Goal: Book appointment/travel/reservation

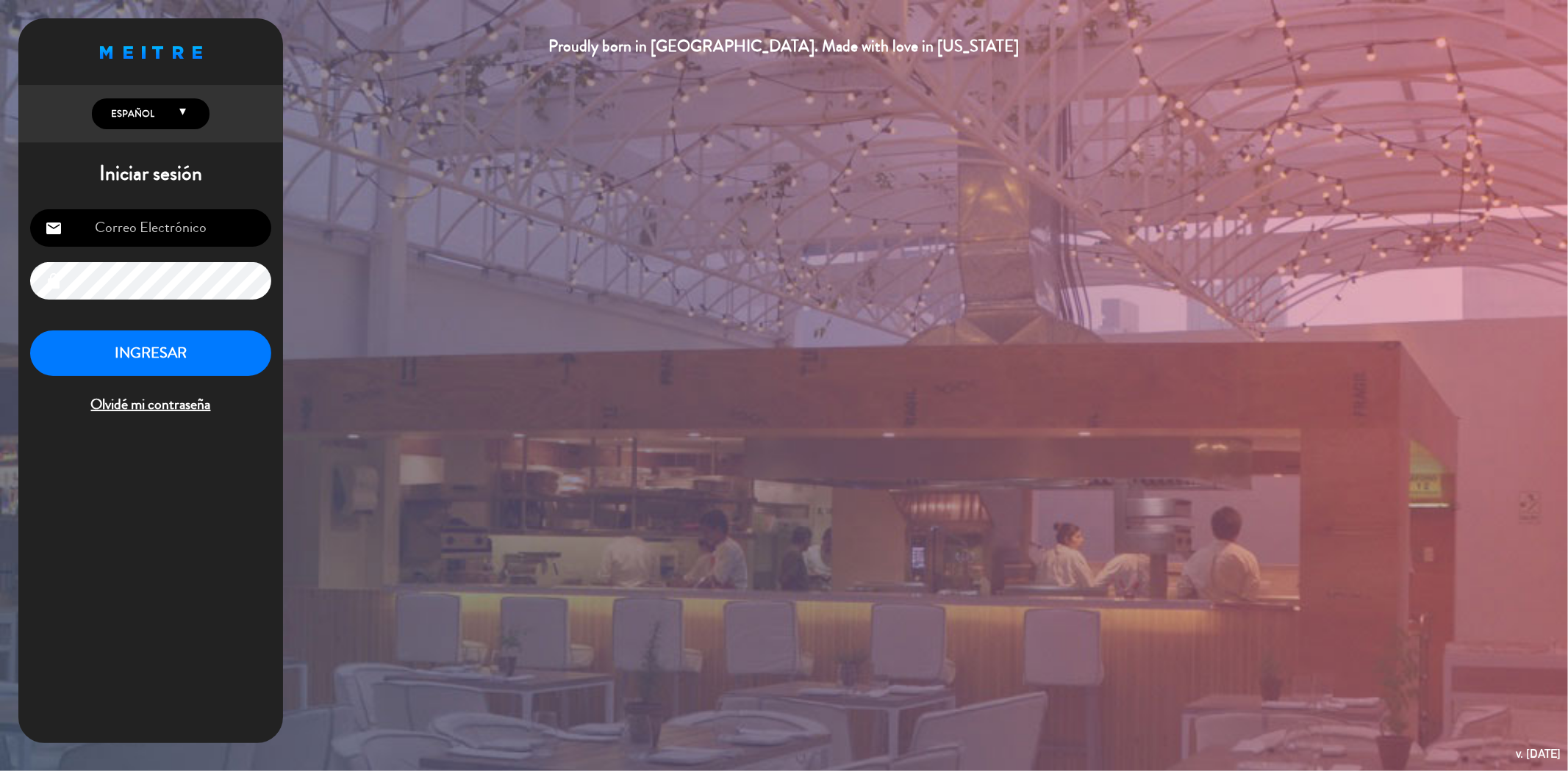
type input "[EMAIL_ADDRESS][DOMAIN_NAME]"
click at [176, 349] on button "INGRESAR" at bounding box center [150, 354] width 241 height 47
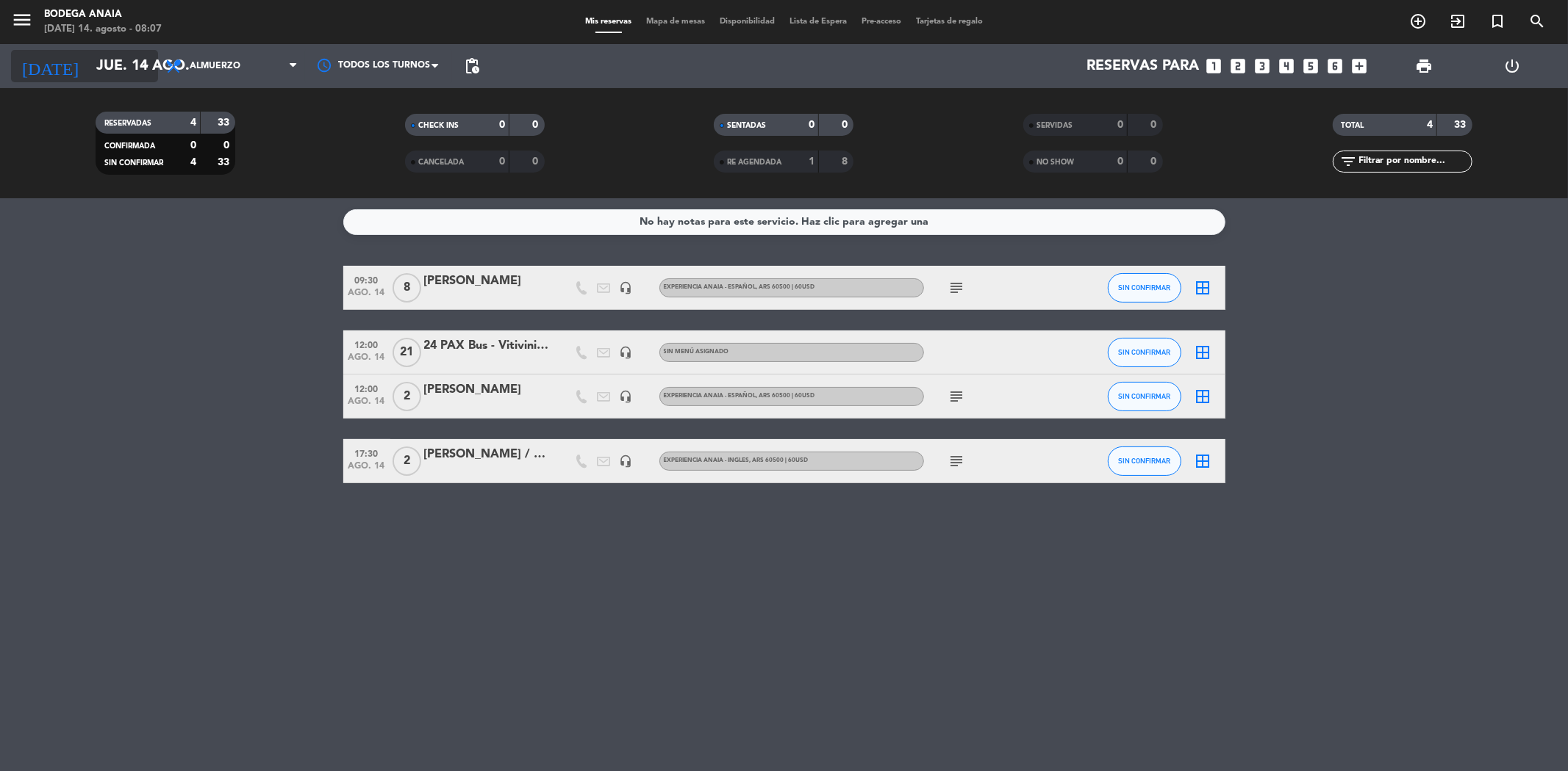
click at [107, 72] on input "jue. 14 ago." at bounding box center [182, 66] width 187 height 32
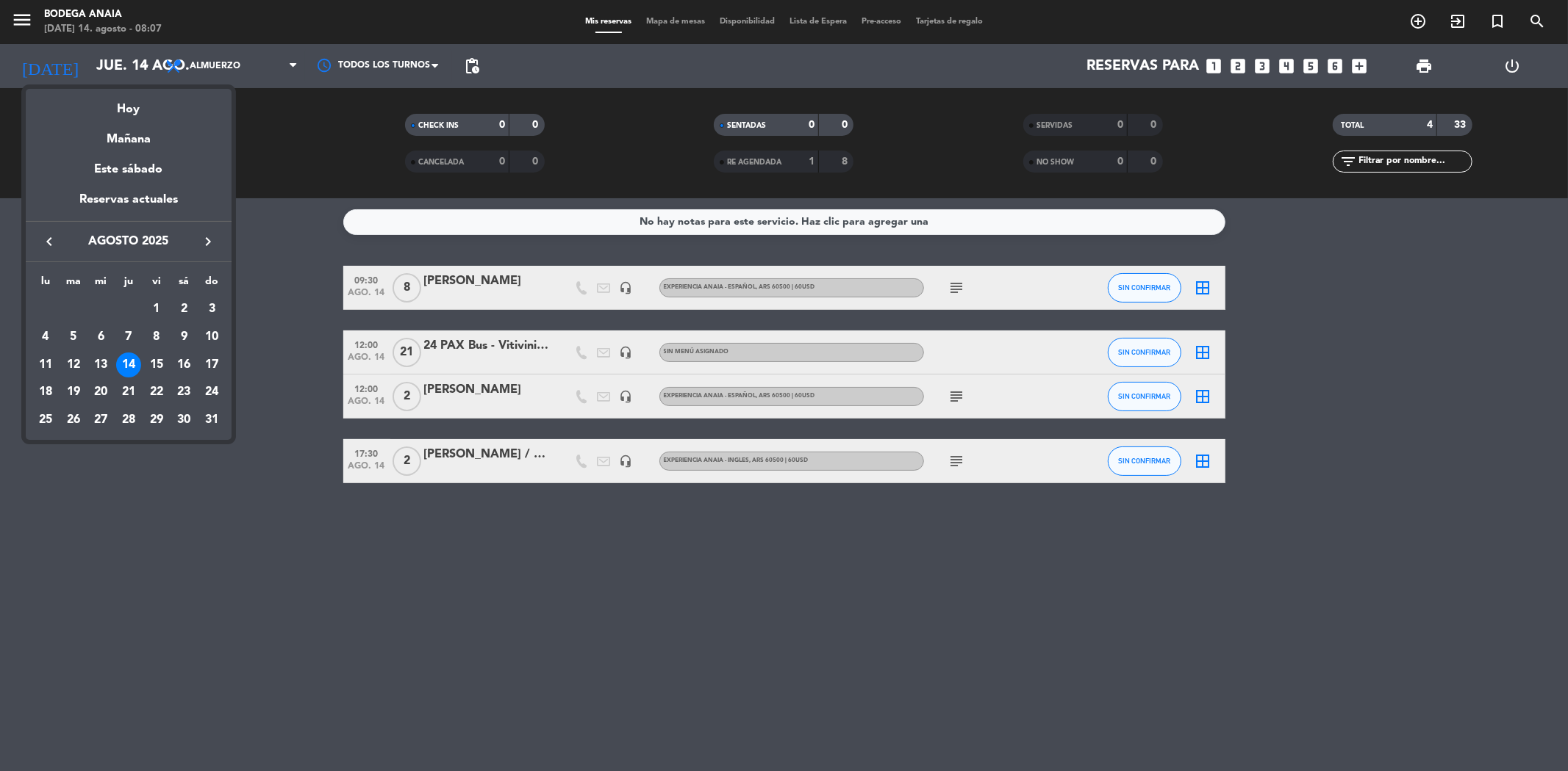
click at [209, 233] on icon "keyboard_arrow_right" at bounding box center [209, 241] width 18 height 18
click at [128, 421] on div "25" at bounding box center [129, 420] width 25 height 25
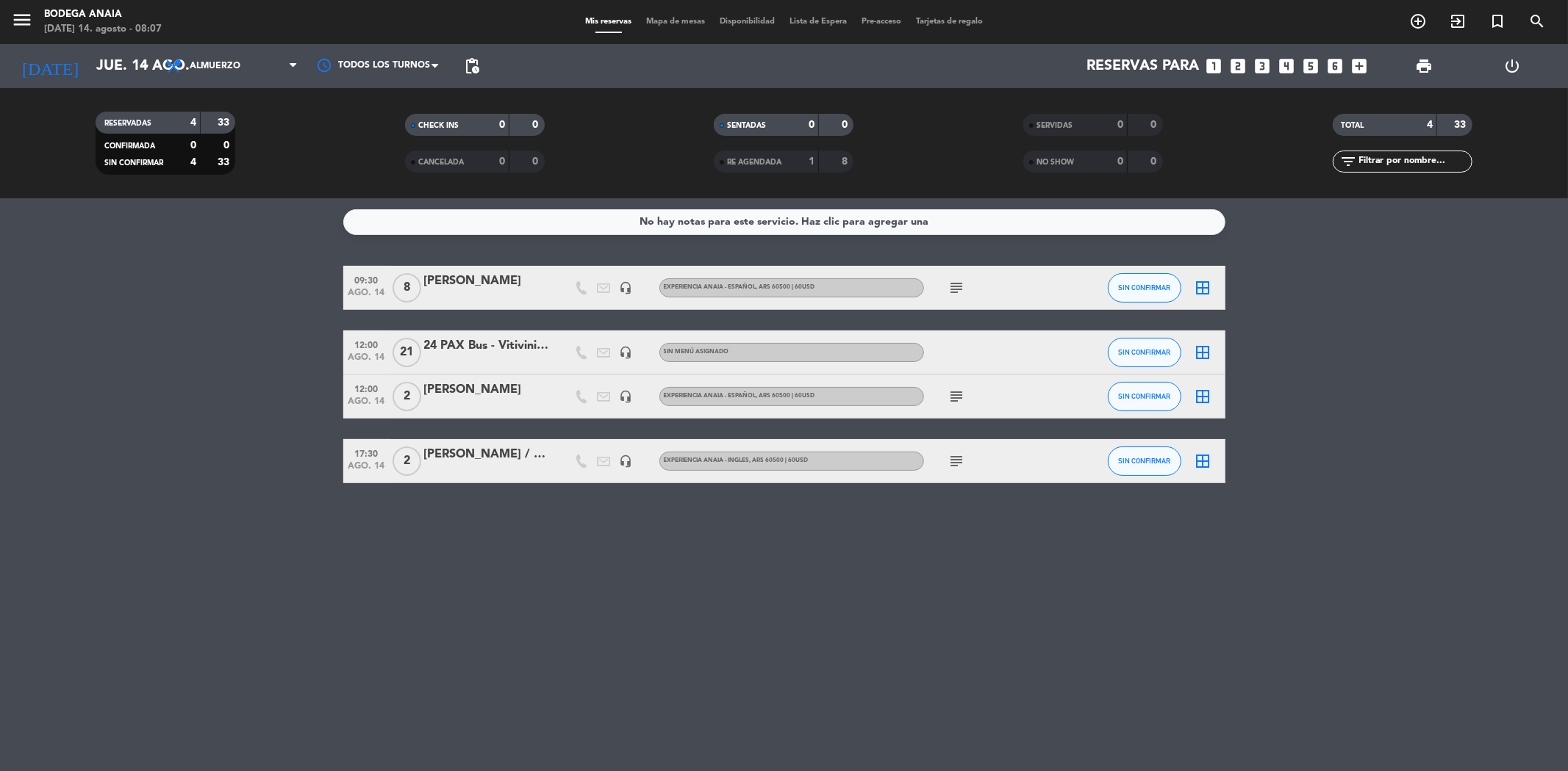
type input "[DEMOGRAPHIC_DATA][DATE]"
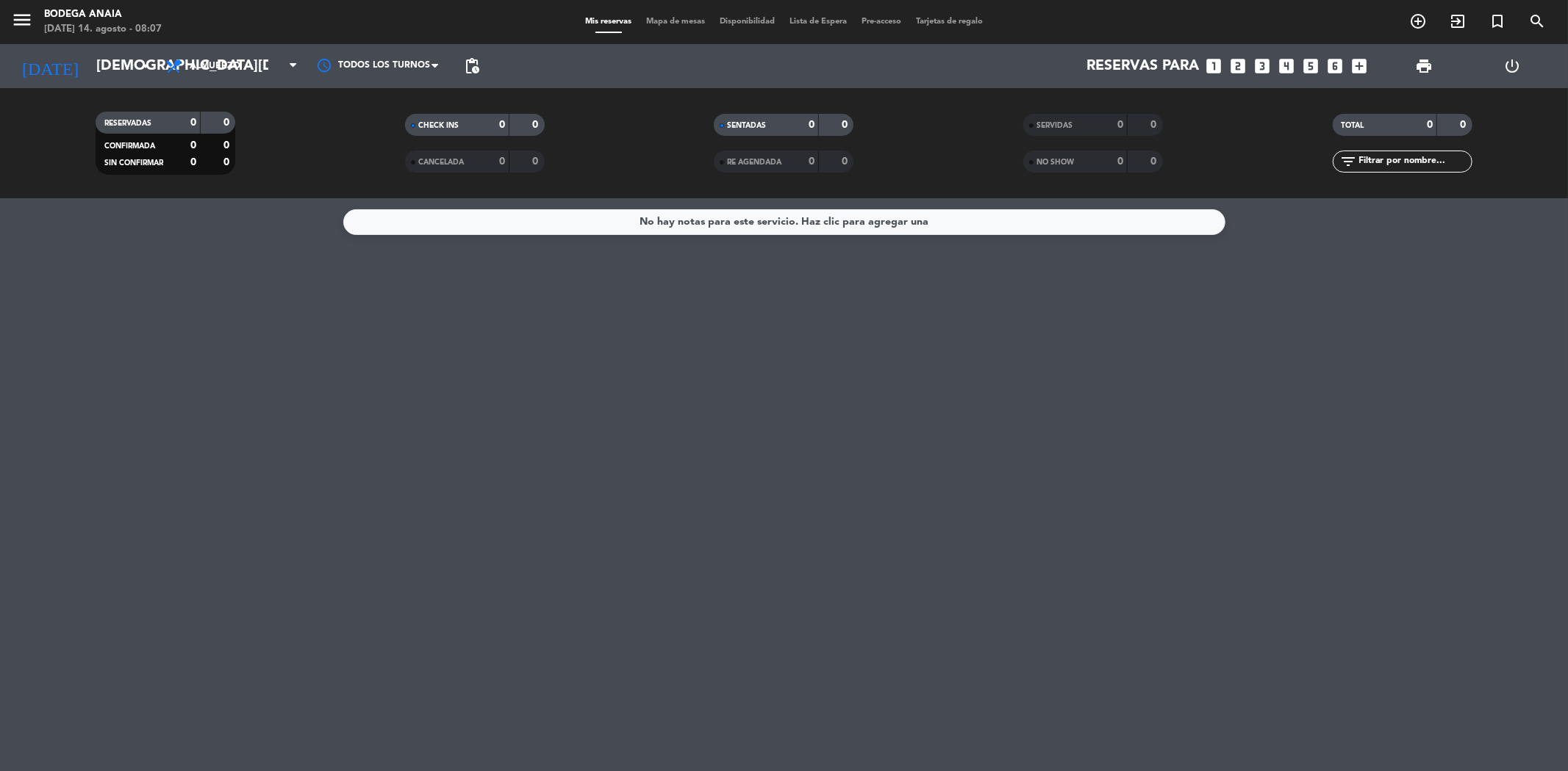
click at [1237, 64] on icon "looks_two" at bounding box center [1238, 65] width 19 height 19
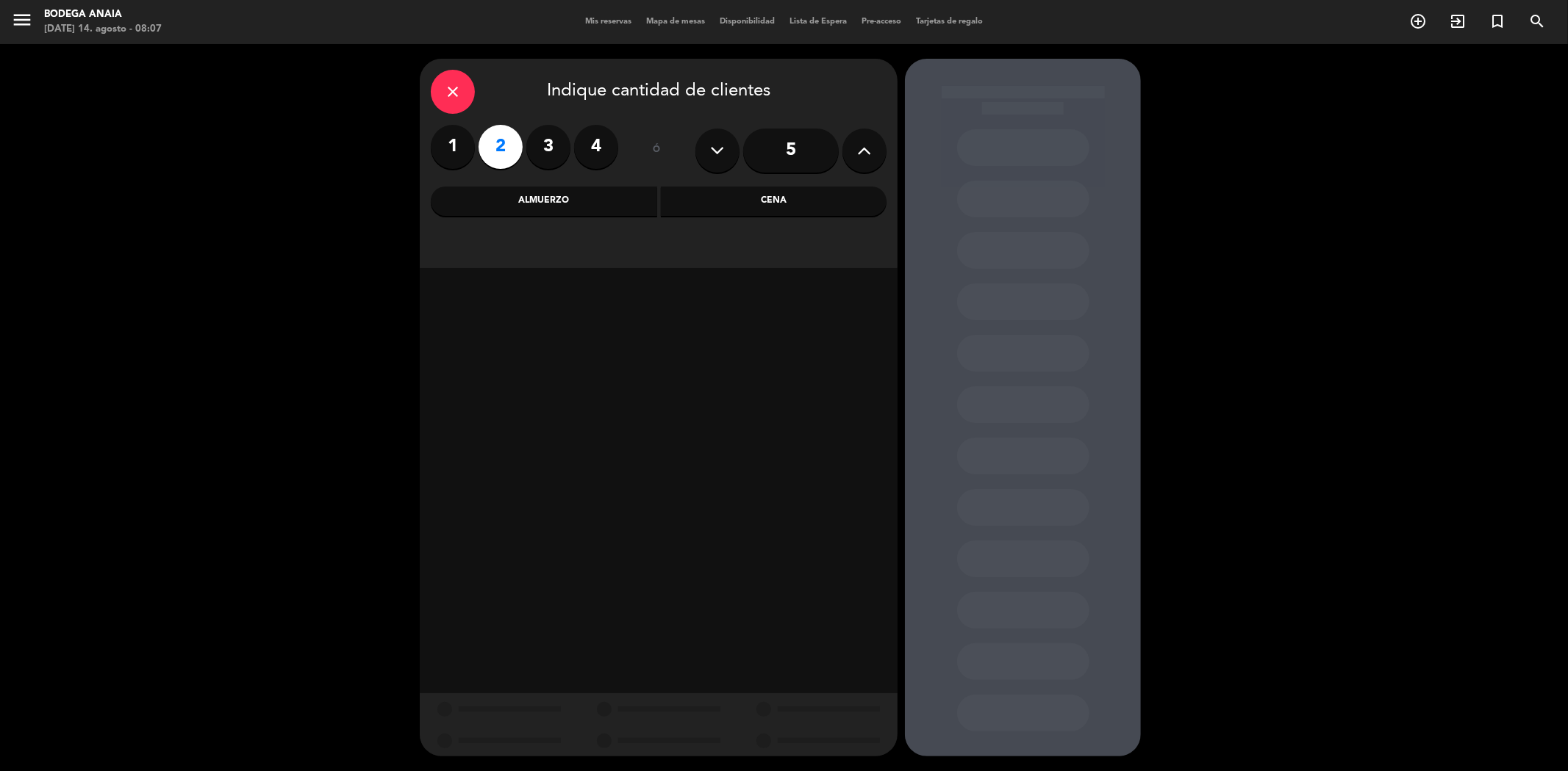
click at [554, 197] on div "Almuerzo" at bounding box center [543, 201] width 226 height 30
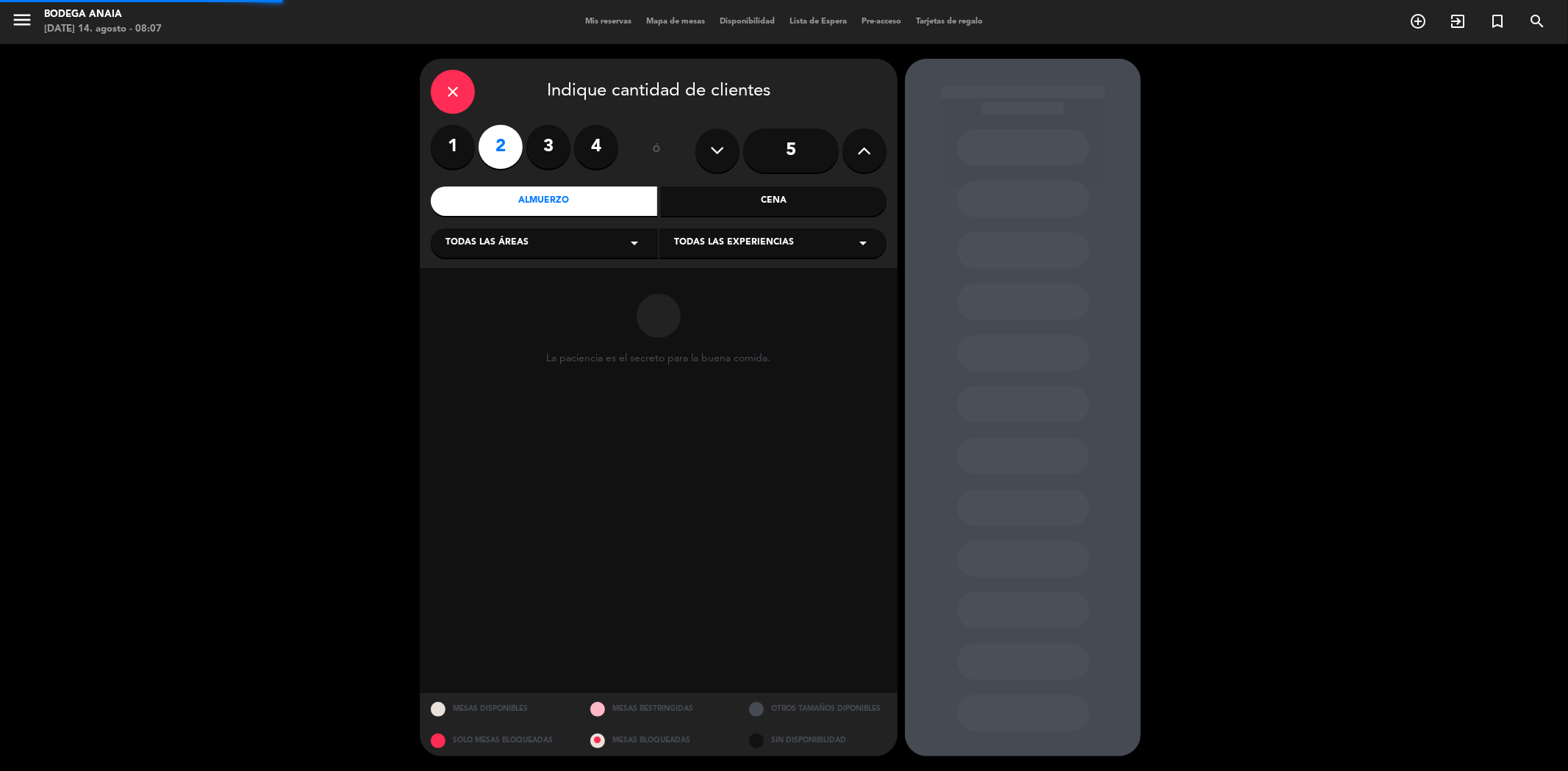
click at [534, 259] on div "close Indique cantidad de clientes 1 2 3 4 ó 5 Almuerzo Cena Todas las áreas ar…" at bounding box center [659, 164] width 478 height 209
click at [522, 253] on div "Todas las áreas arrow_drop_down" at bounding box center [544, 242] width 227 height 30
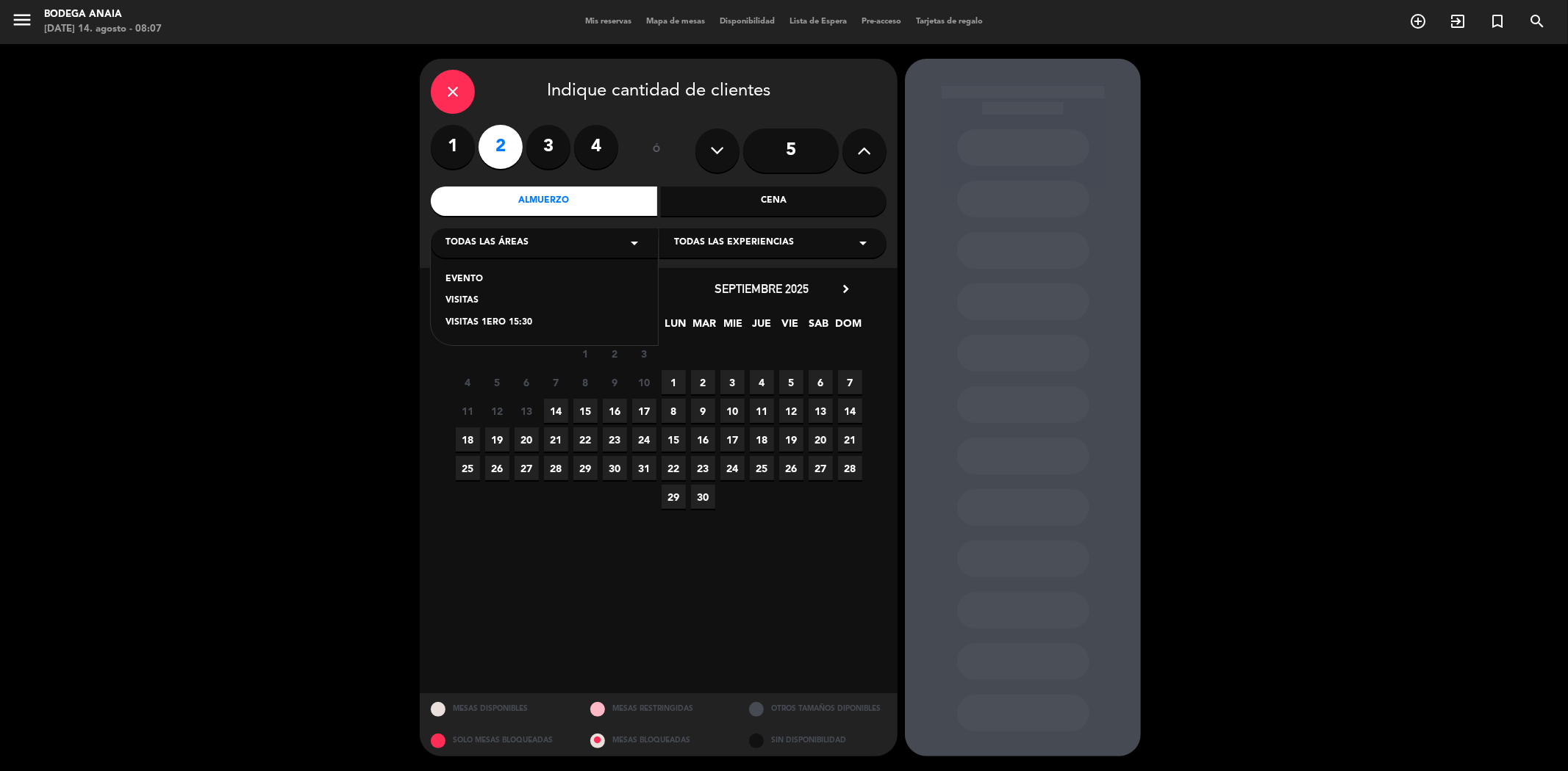
click at [468, 302] on div "VISITAS" at bounding box center [544, 301] width 198 height 14
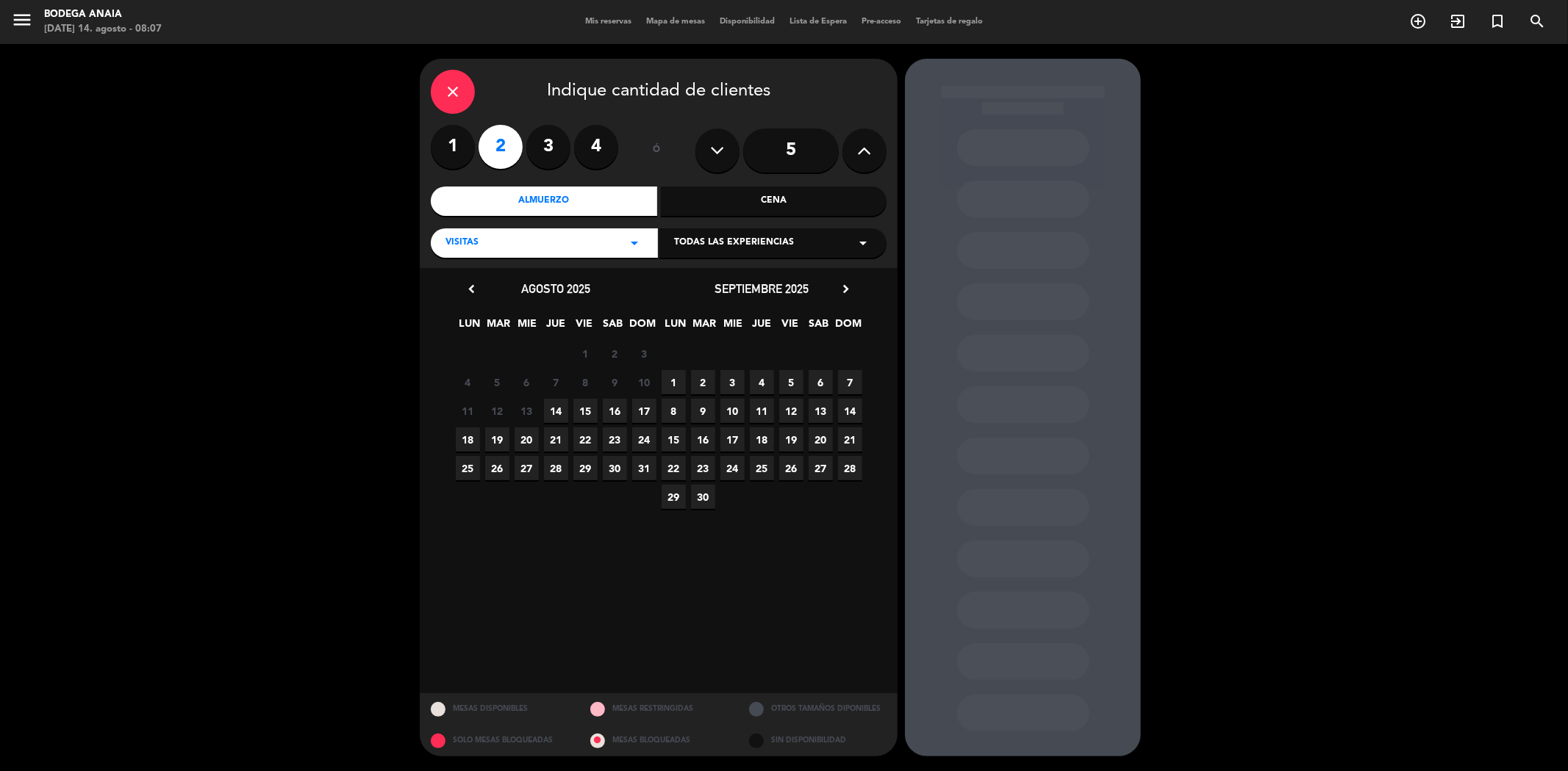
click at [763, 466] on span "25" at bounding box center [762, 468] width 24 height 24
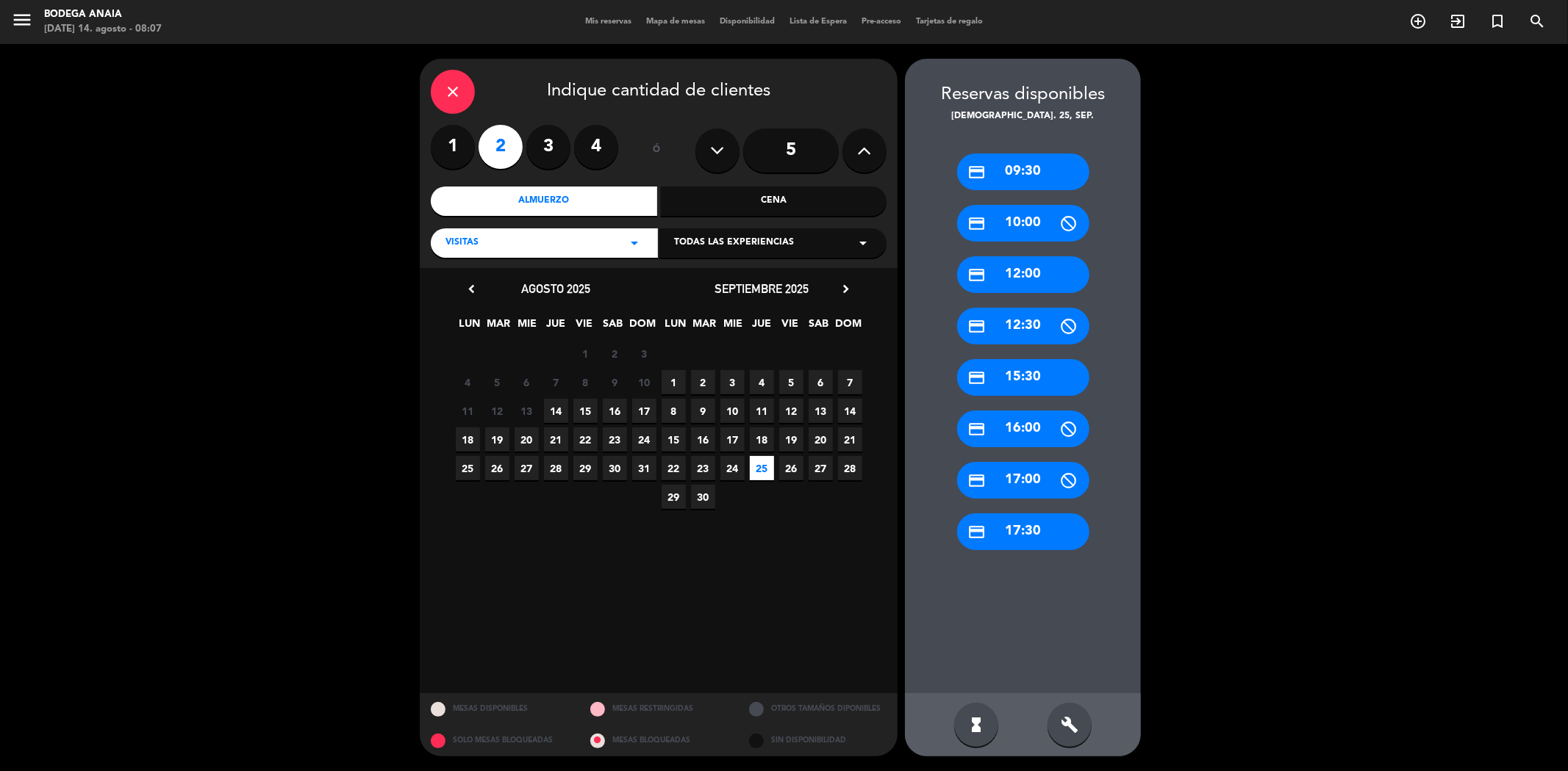
click at [1019, 360] on div "credit_card 15:30" at bounding box center [1023, 377] width 132 height 37
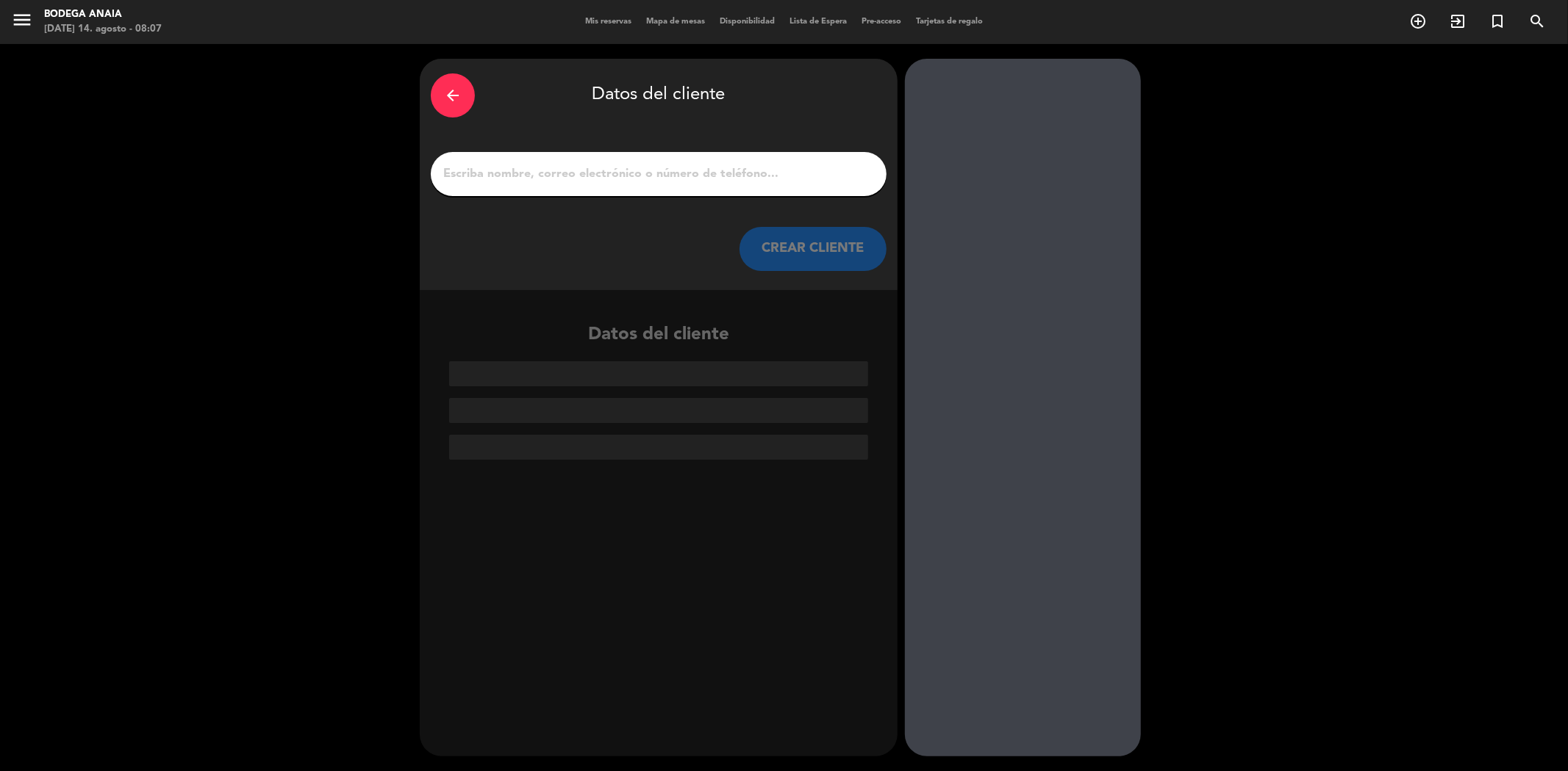
click at [609, 199] on div "arrow_back Datos del cliente CREAR CLIENTE" at bounding box center [659, 174] width 478 height 232
click at [606, 170] on input "1" at bounding box center [659, 174] width 434 height 21
paste input "[PERSON_NAME]"
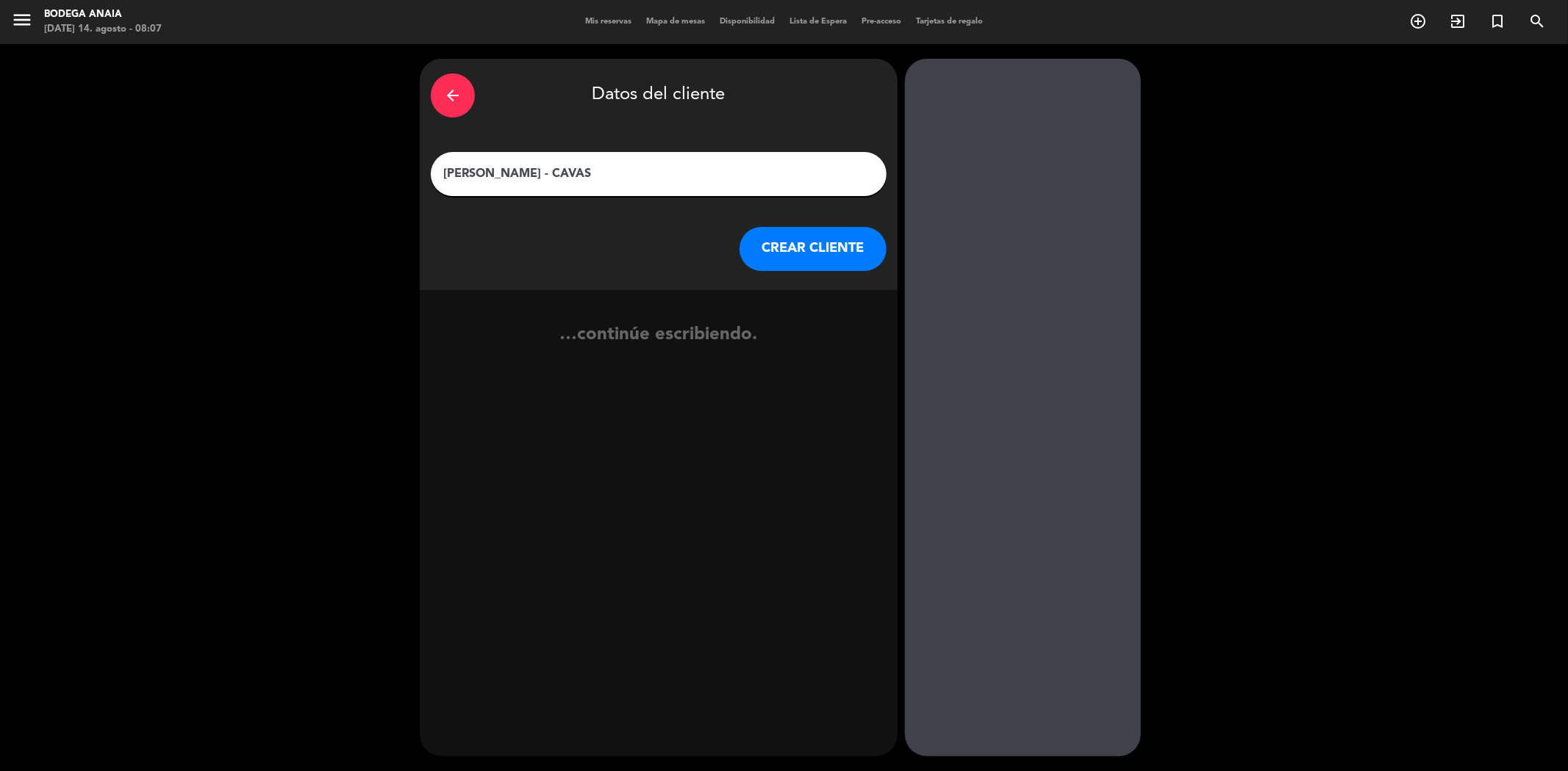
type input "[PERSON_NAME] - CAVAS"
click at [818, 240] on button "CREAR CLIENTE" at bounding box center [813, 249] width 147 height 44
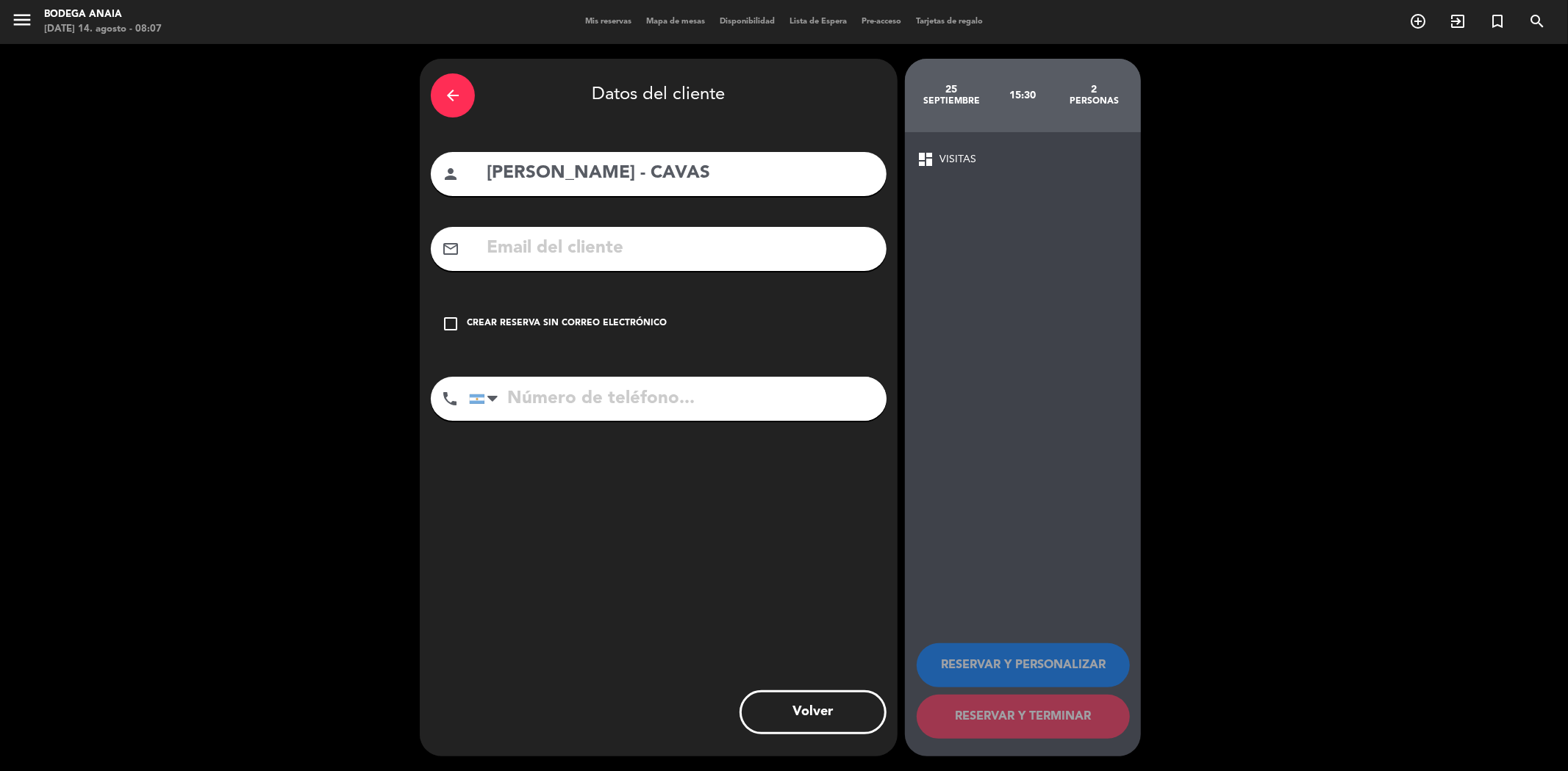
click at [628, 324] on div "Crear reserva sin correo electrónico" at bounding box center [566, 324] width 200 height 14
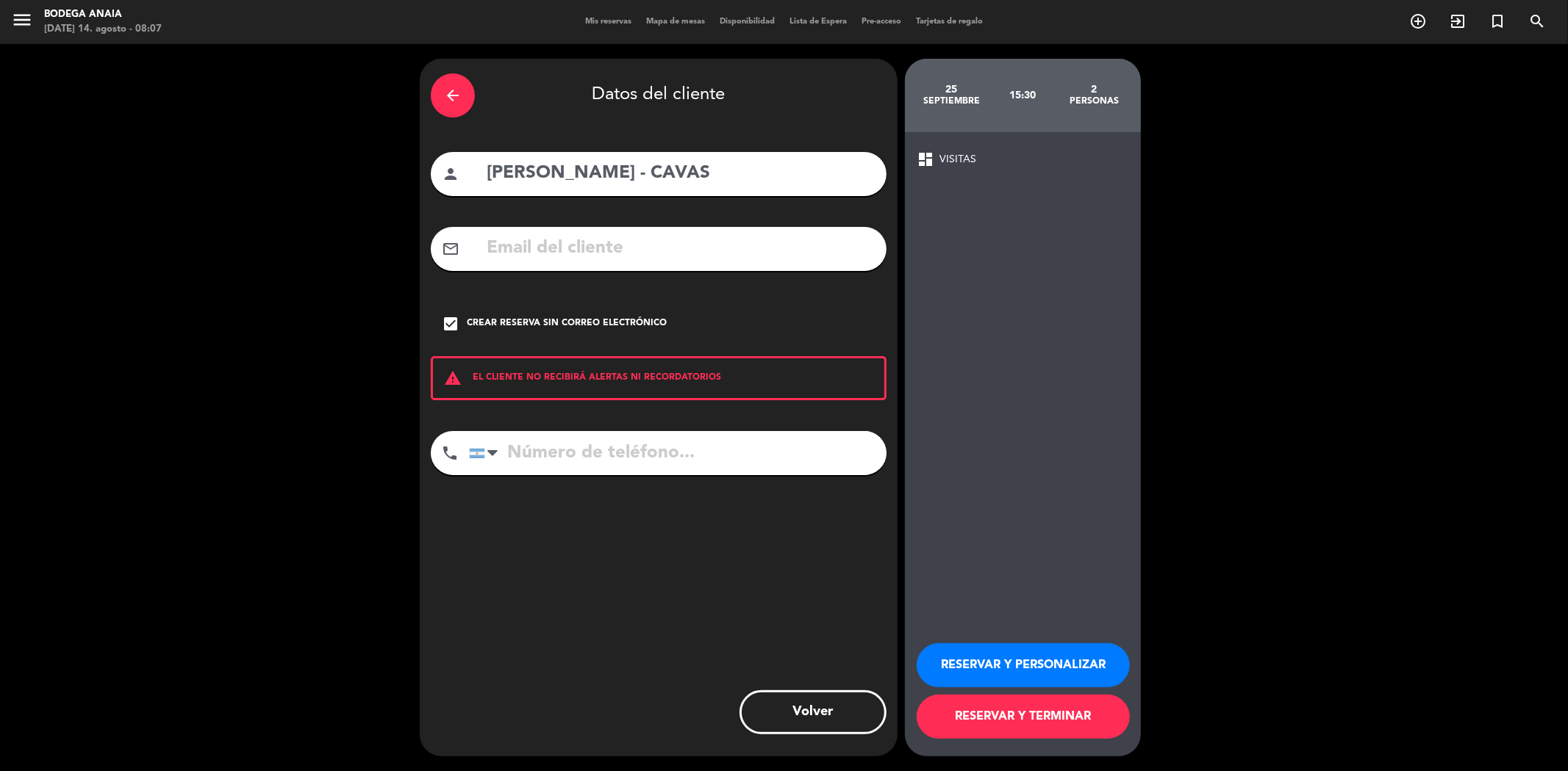
click at [971, 656] on button "RESERVAR Y PERSONALIZAR" at bounding box center [1023, 665] width 213 height 44
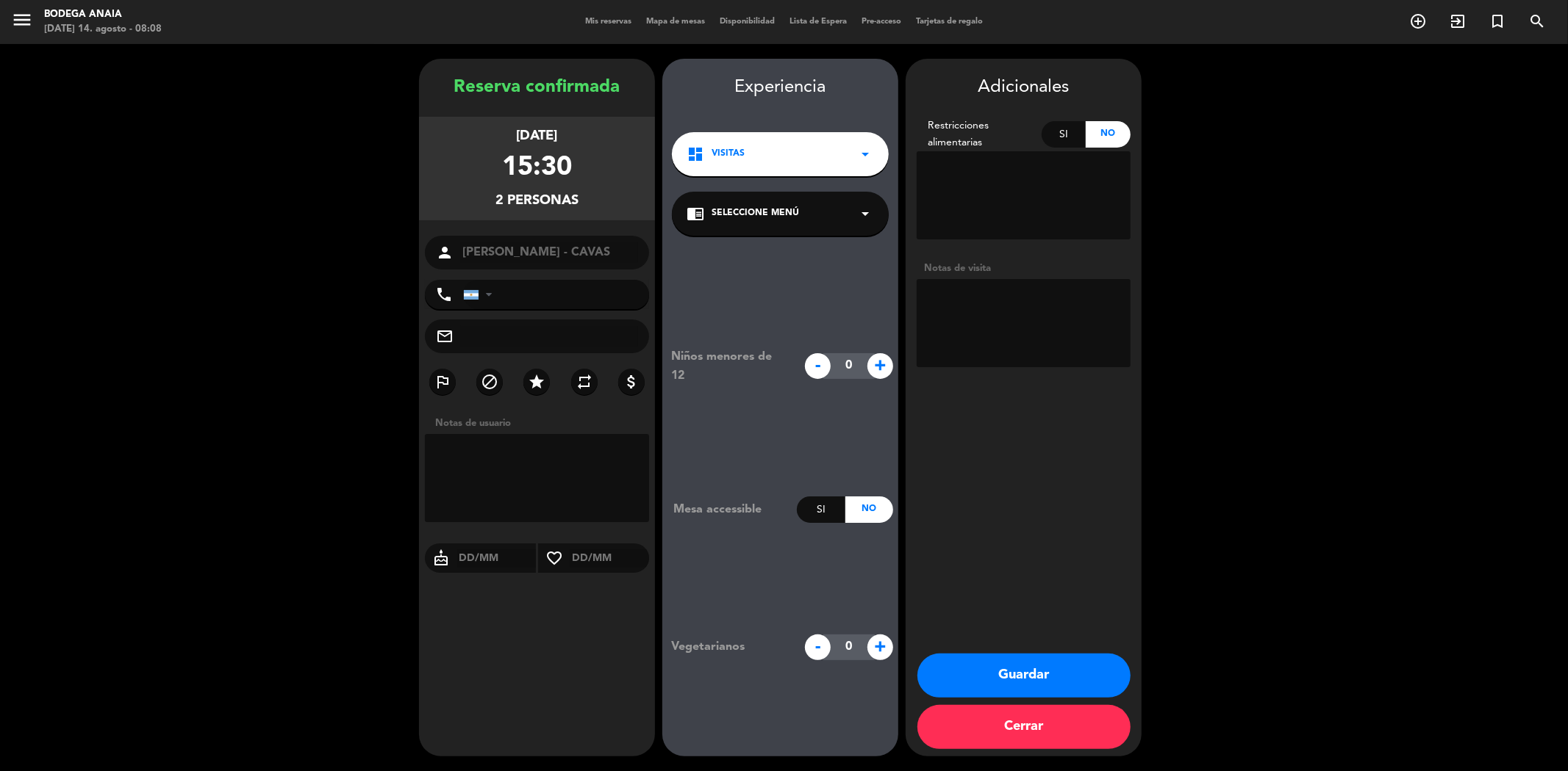
click at [959, 299] on textarea at bounding box center [1023, 323] width 214 height 89
click at [948, 309] on textarea at bounding box center [1023, 323] width 214 height 89
paste textarea "Buenas noches [PERSON_NAME]! te habla [PERSON_NAME]. Te pedimos reserva para vi…"
type textarea "Buenas noches [PERSON_NAME]! te habla [PERSON_NAME]. Te pedimos reserva para vi…"
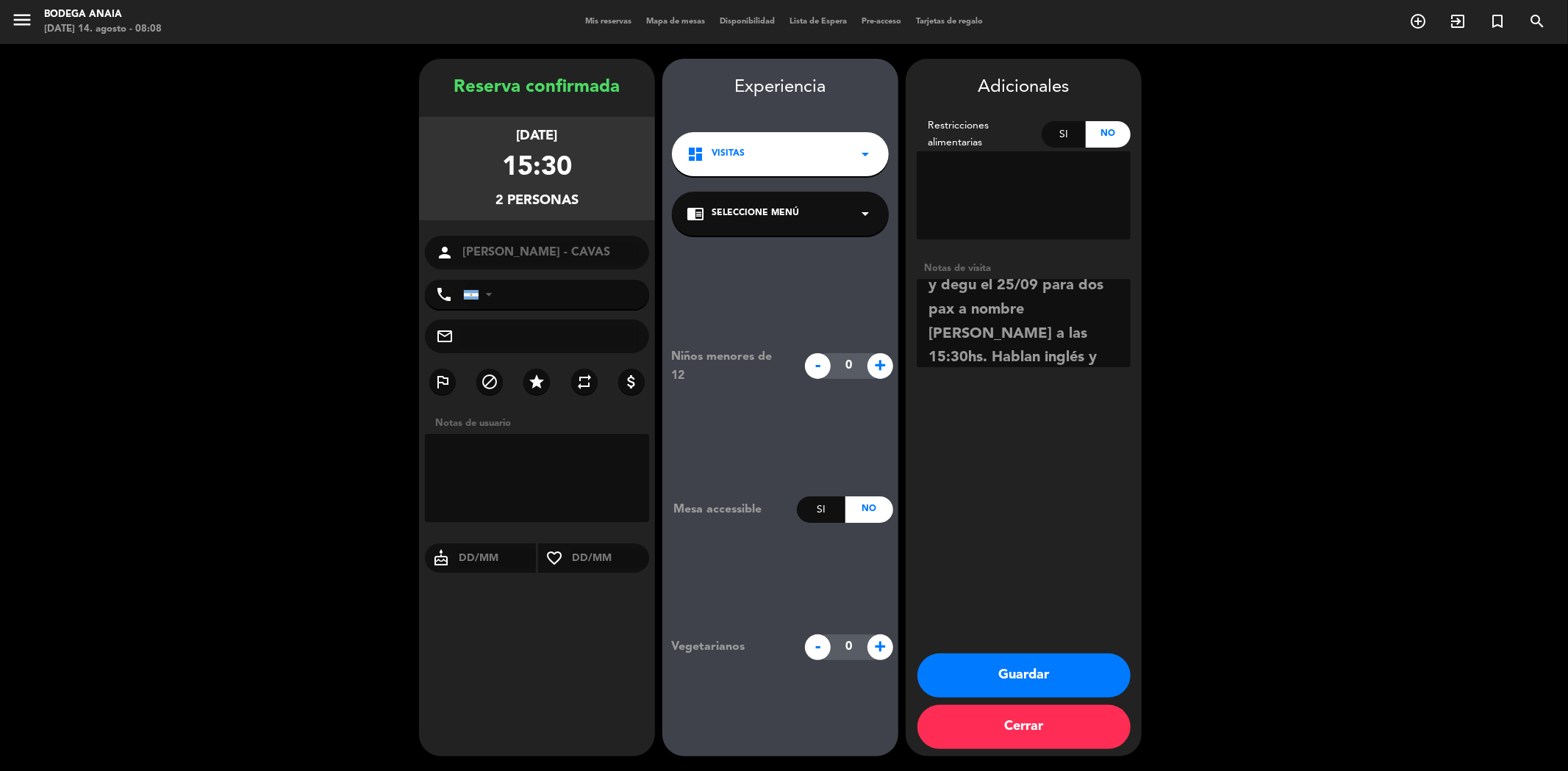
click at [860, 216] on icon "arrow_drop_down" at bounding box center [865, 214] width 18 height 18
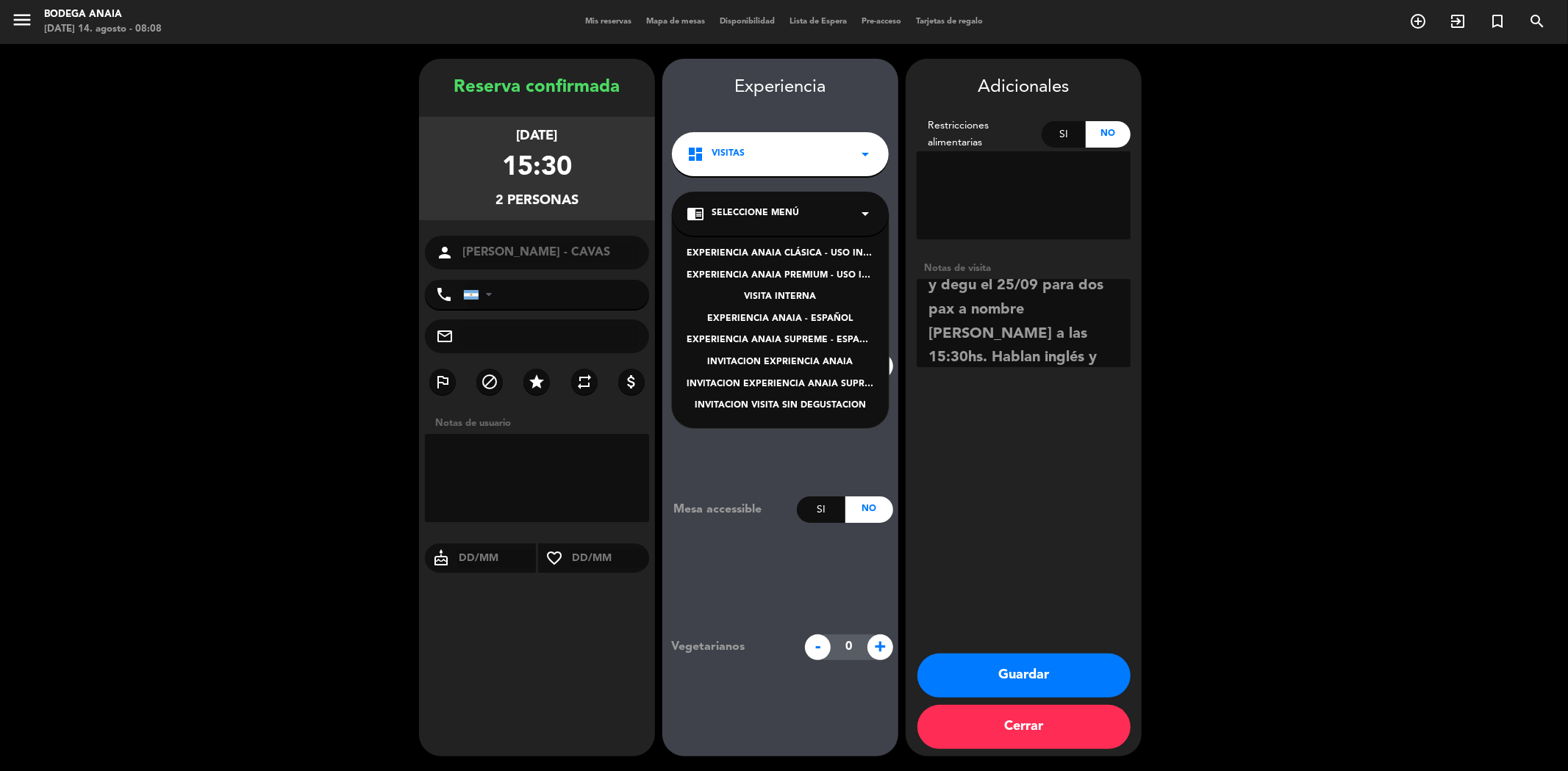
click at [795, 319] on div "EXPERIENCIA ANAIA - ESPAÑOL" at bounding box center [780, 319] width 187 height 14
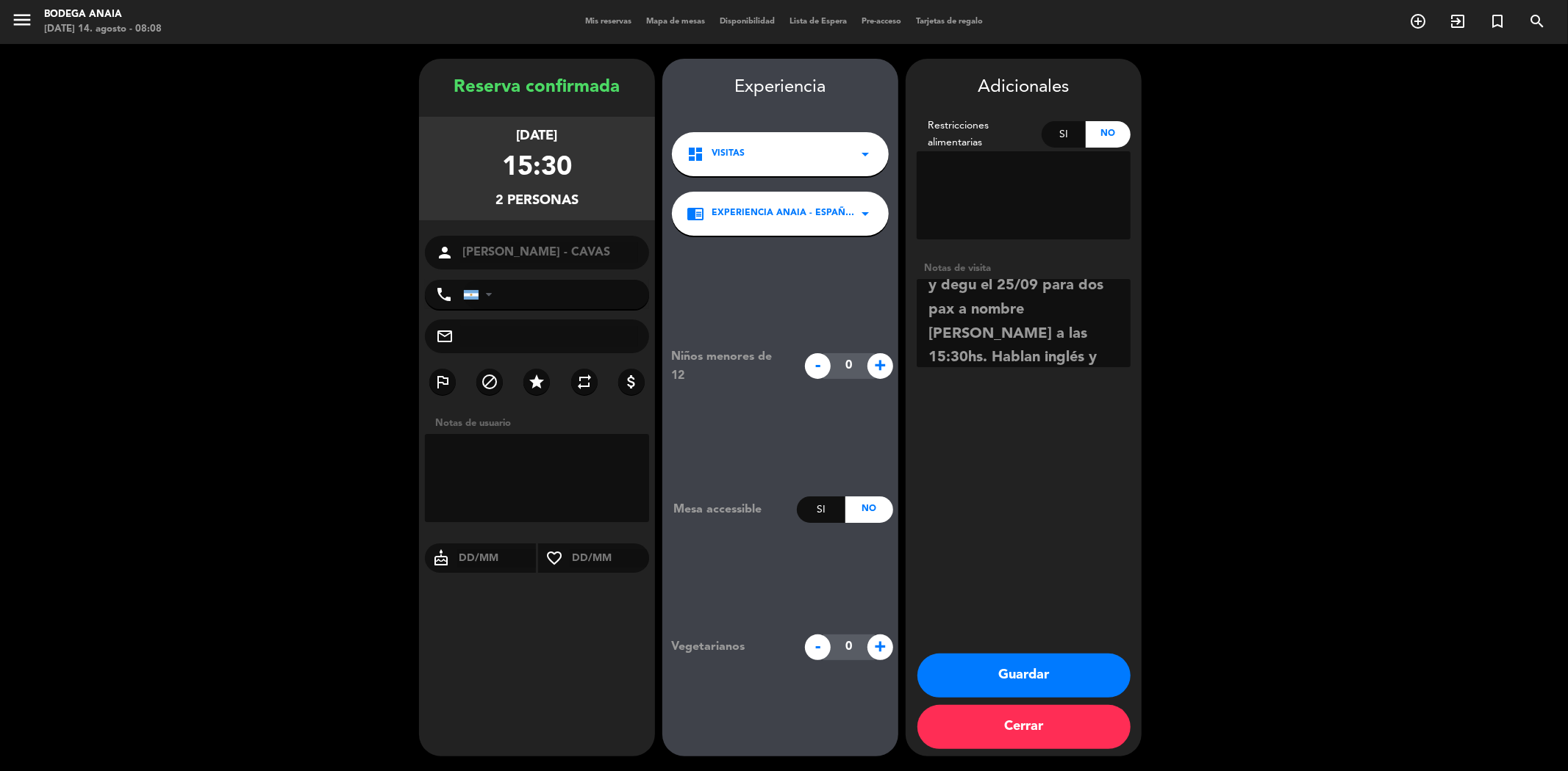
click at [1030, 689] on button "Guardar" at bounding box center [1024, 675] width 213 height 44
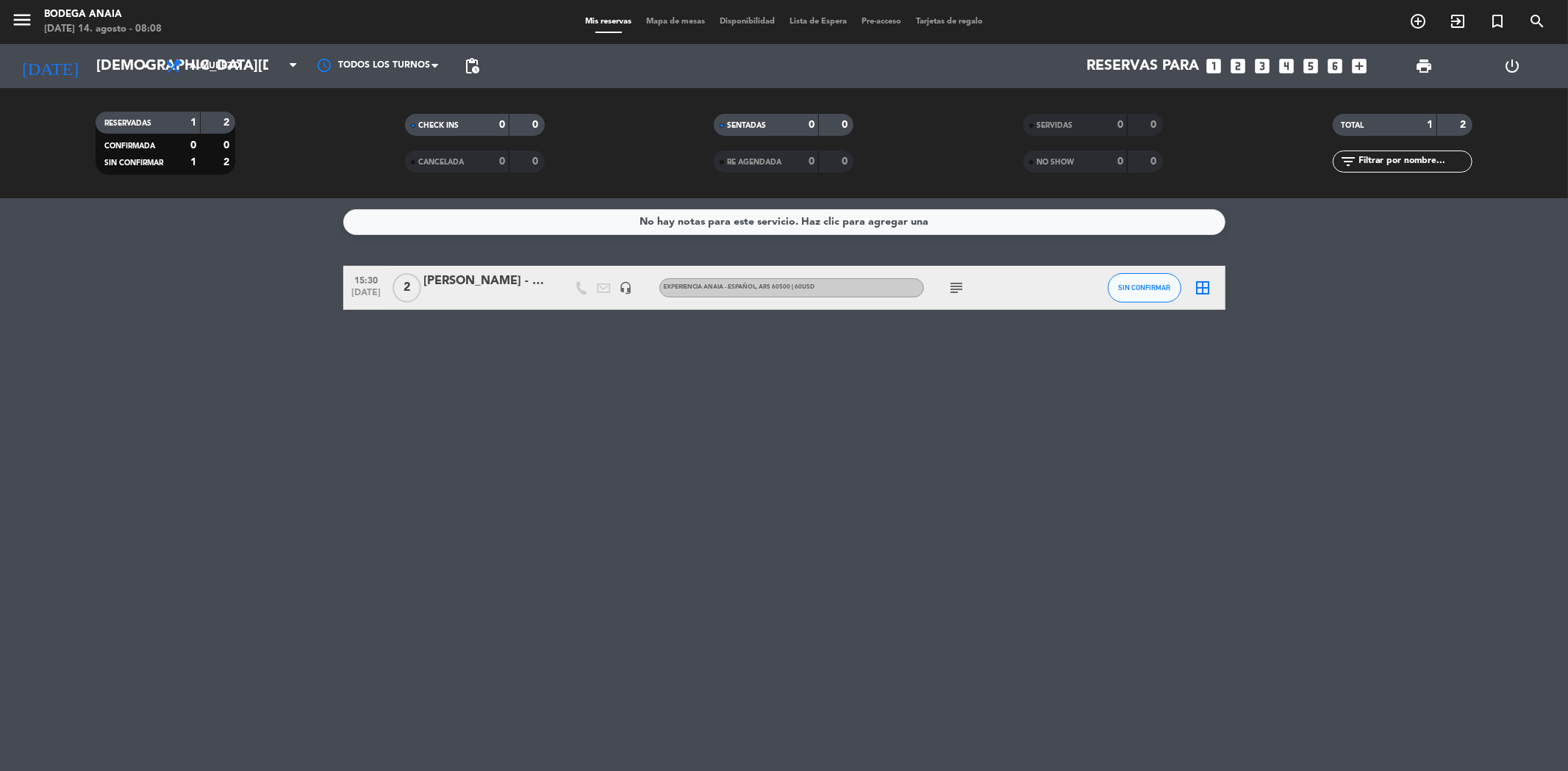
click at [140, 97] on div "RESERVADAS 1 2 CONFIRMADA 0 0 SIN CONFIRMAR 1 2 CHECK INS 0 0 CANCELADA 0 0 SEN…" at bounding box center [784, 143] width 1568 height 110
click at [117, 53] on input "[DEMOGRAPHIC_DATA][DATE]" at bounding box center [182, 66] width 187 height 32
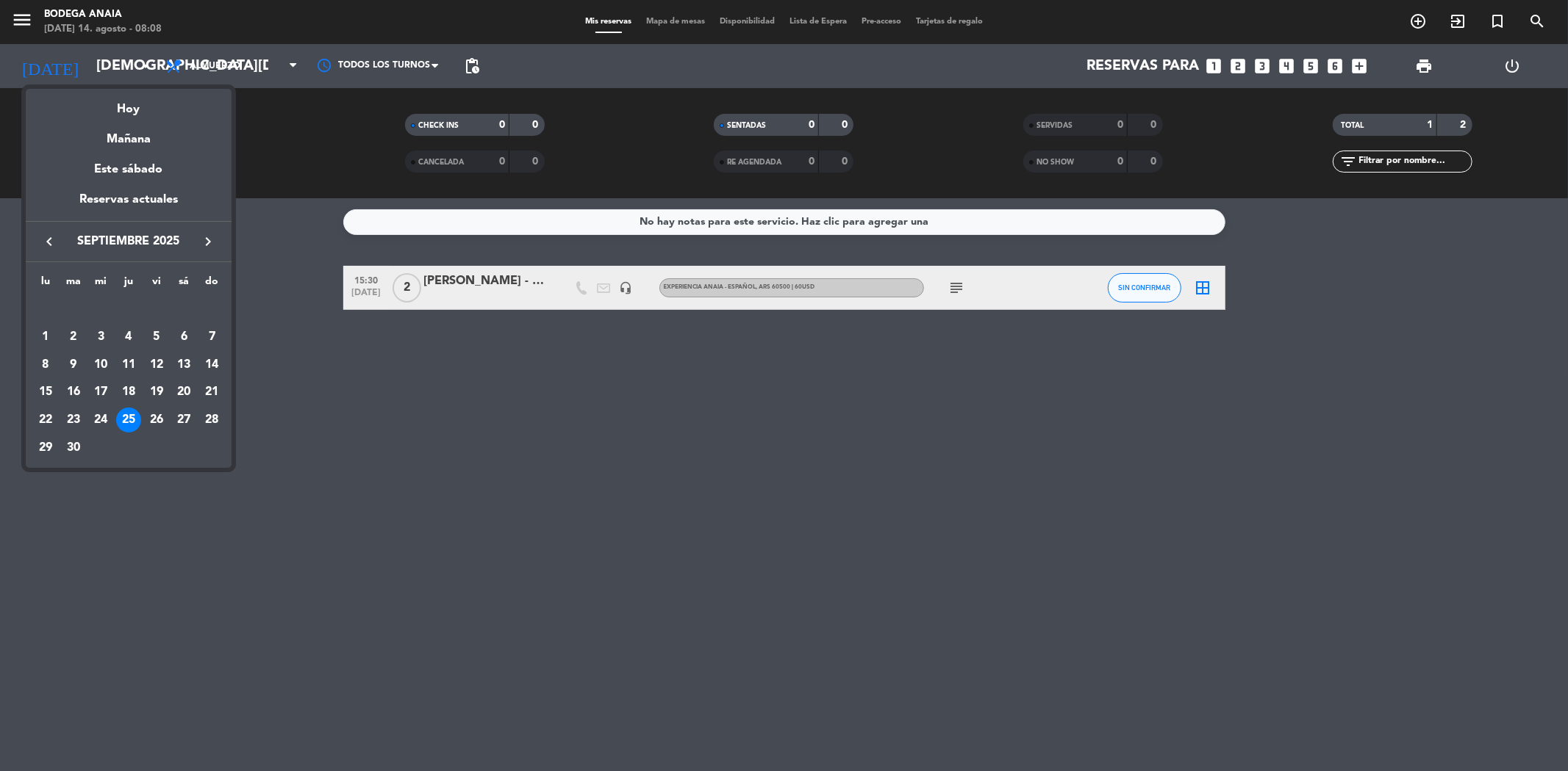
click at [142, 110] on div "Hoy" at bounding box center [129, 104] width 206 height 30
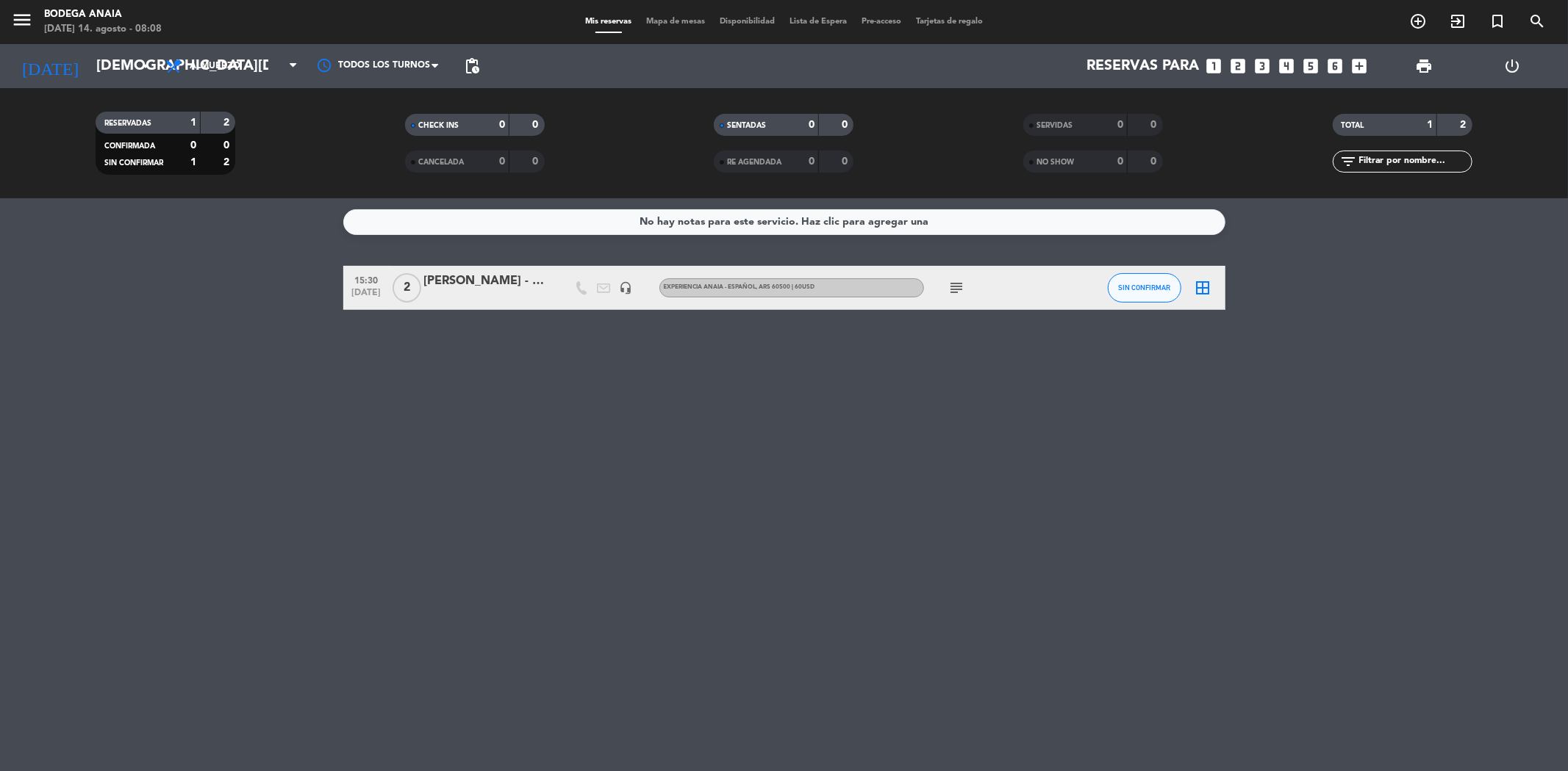
type input "jue. 14 ago."
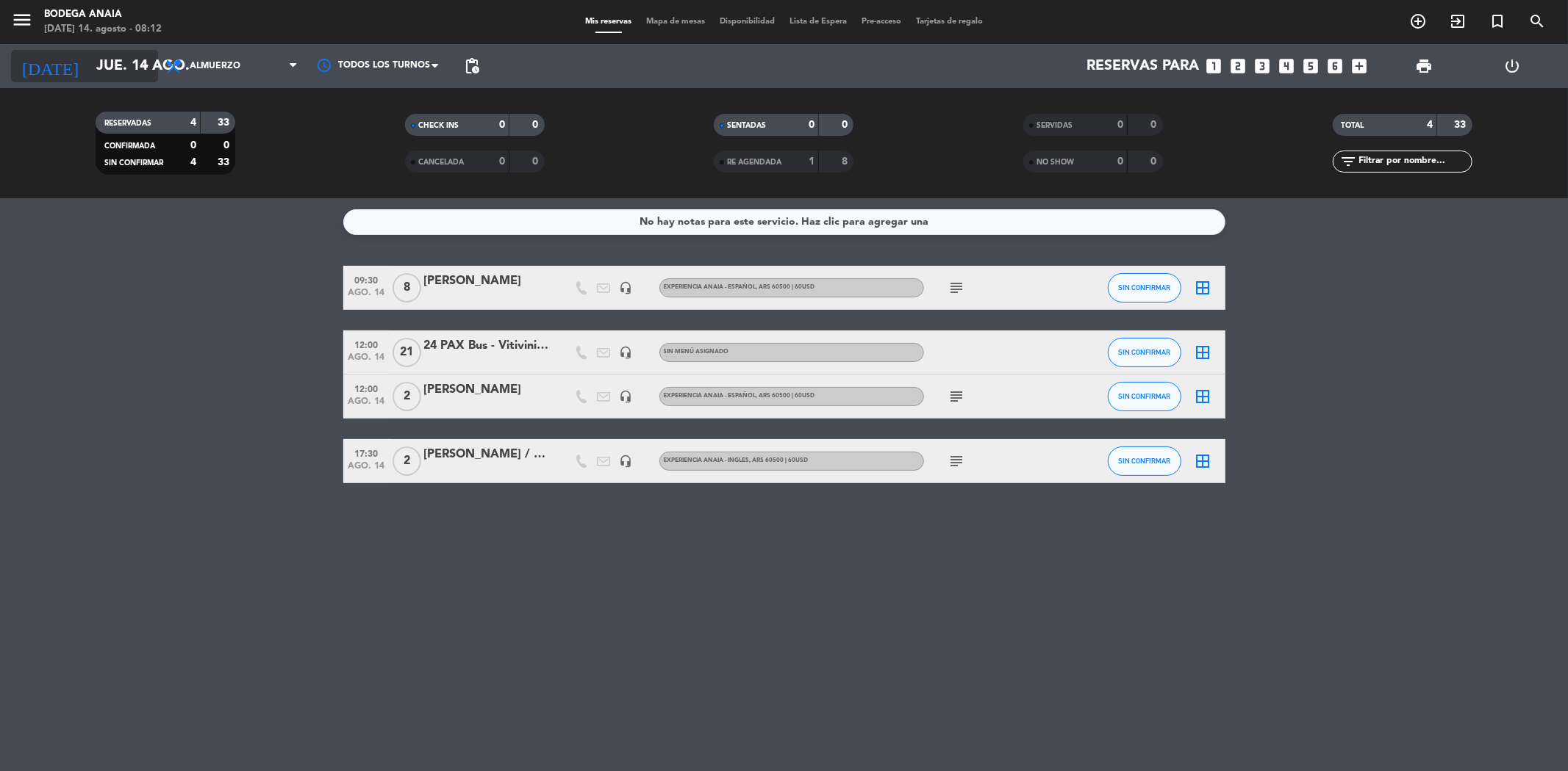
click at [104, 73] on input "jue. 14 ago." at bounding box center [182, 66] width 187 height 32
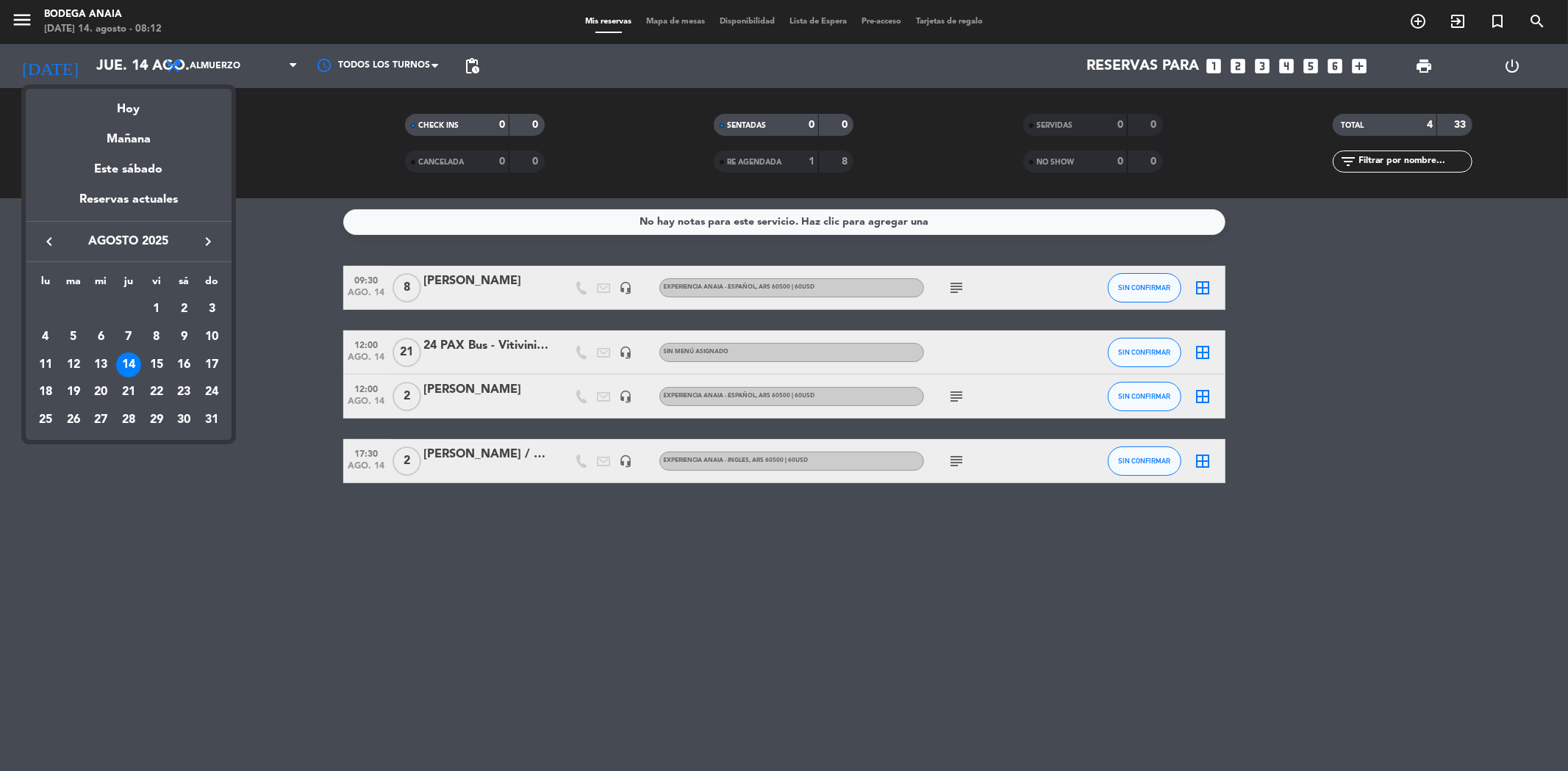
click at [206, 245] on icon "keyboard_arrow_right" at bounding box center [209, 241] width 18 height 18
click at [313, 297] on div at bounding box center [784, 386] width 1568 height 771
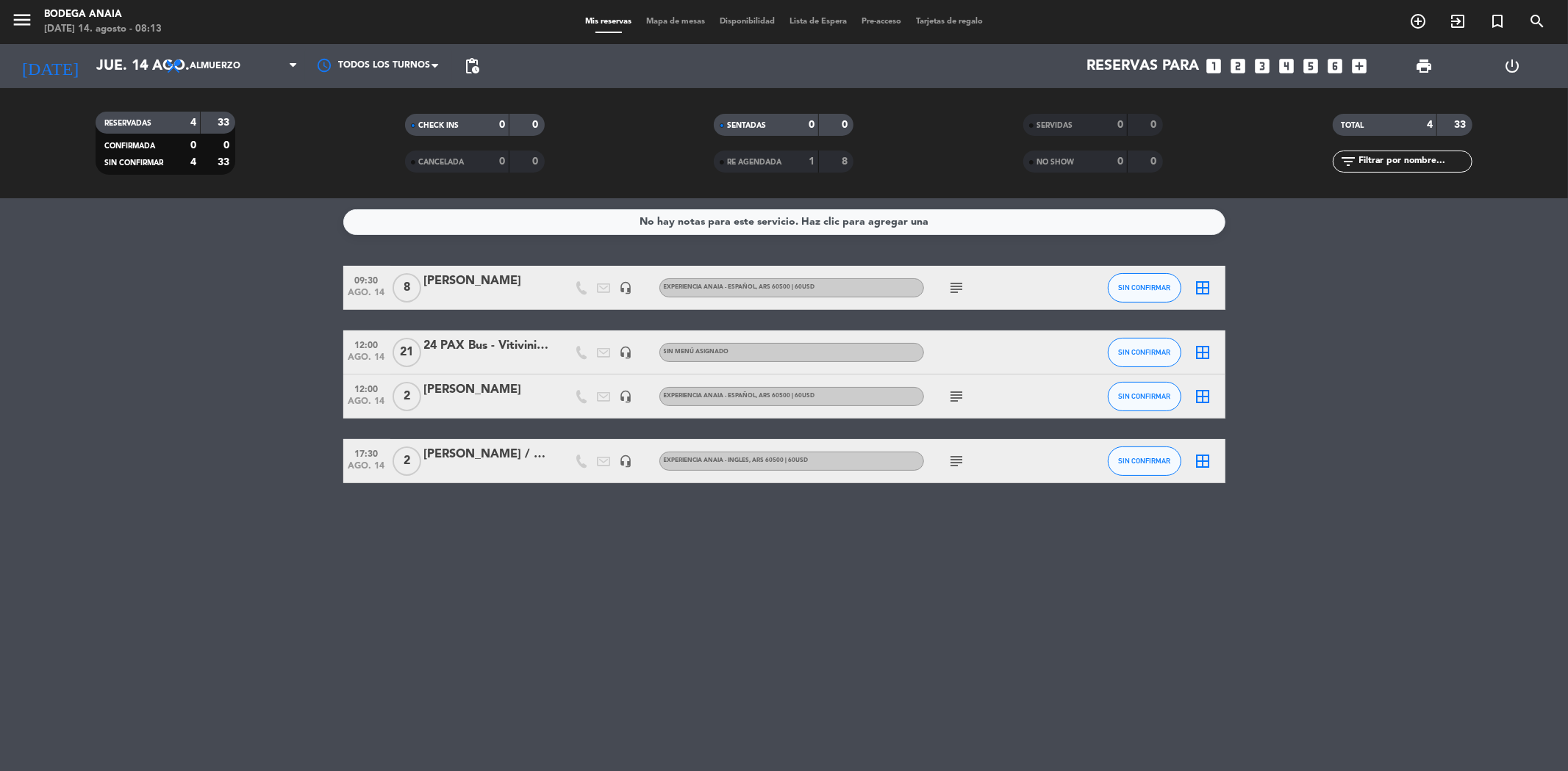
click at [498, 279] on div "[PERSON_NAME]" at bounding box center [487, 281] width 125 height 19
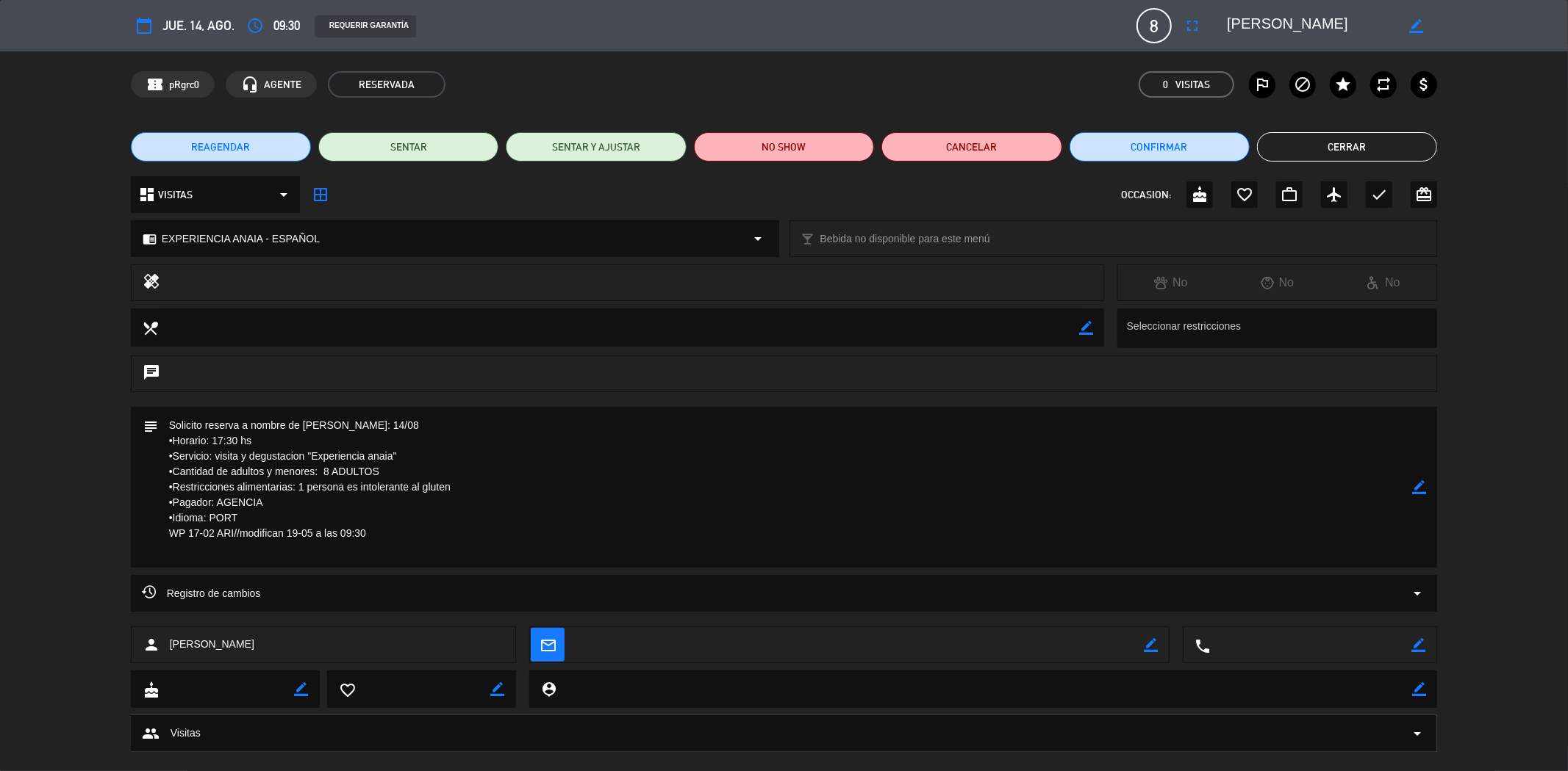
drag, startPoint x: 1230, startPoint y: 24, endPoint x: 1400, endPoint y: 37, distance: 170.5
click at [1400, 37] on div "border_color" at bounding box center [1326, 26] width 220 height 27
click at [1292, 148] on button "Cerrar" at bounding box center [1346, 147] width 180 height 30
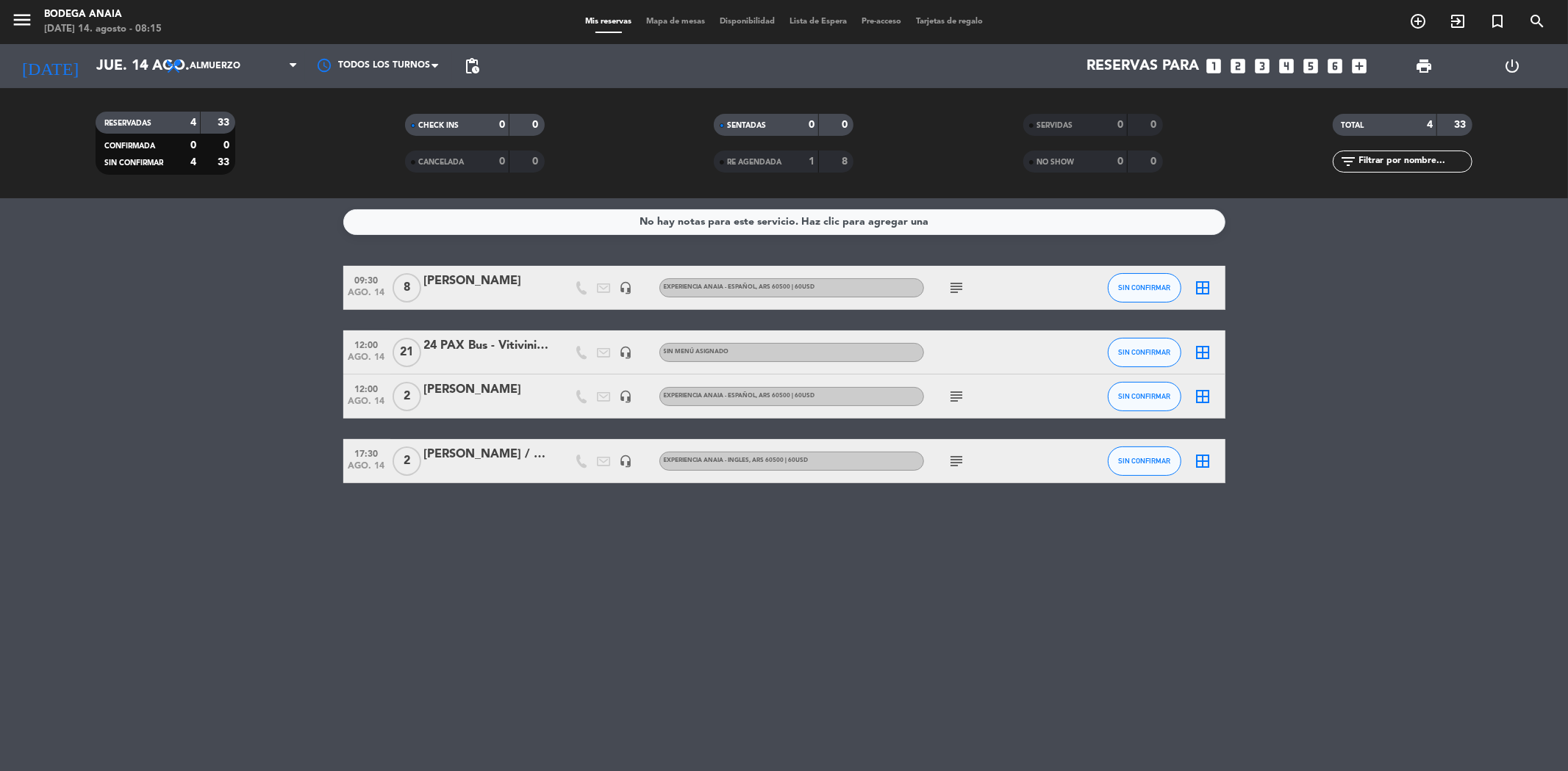
click at [496, 399] on div "[PERSON_NAME]" at bounding box center [487, 389] width 125 height 19
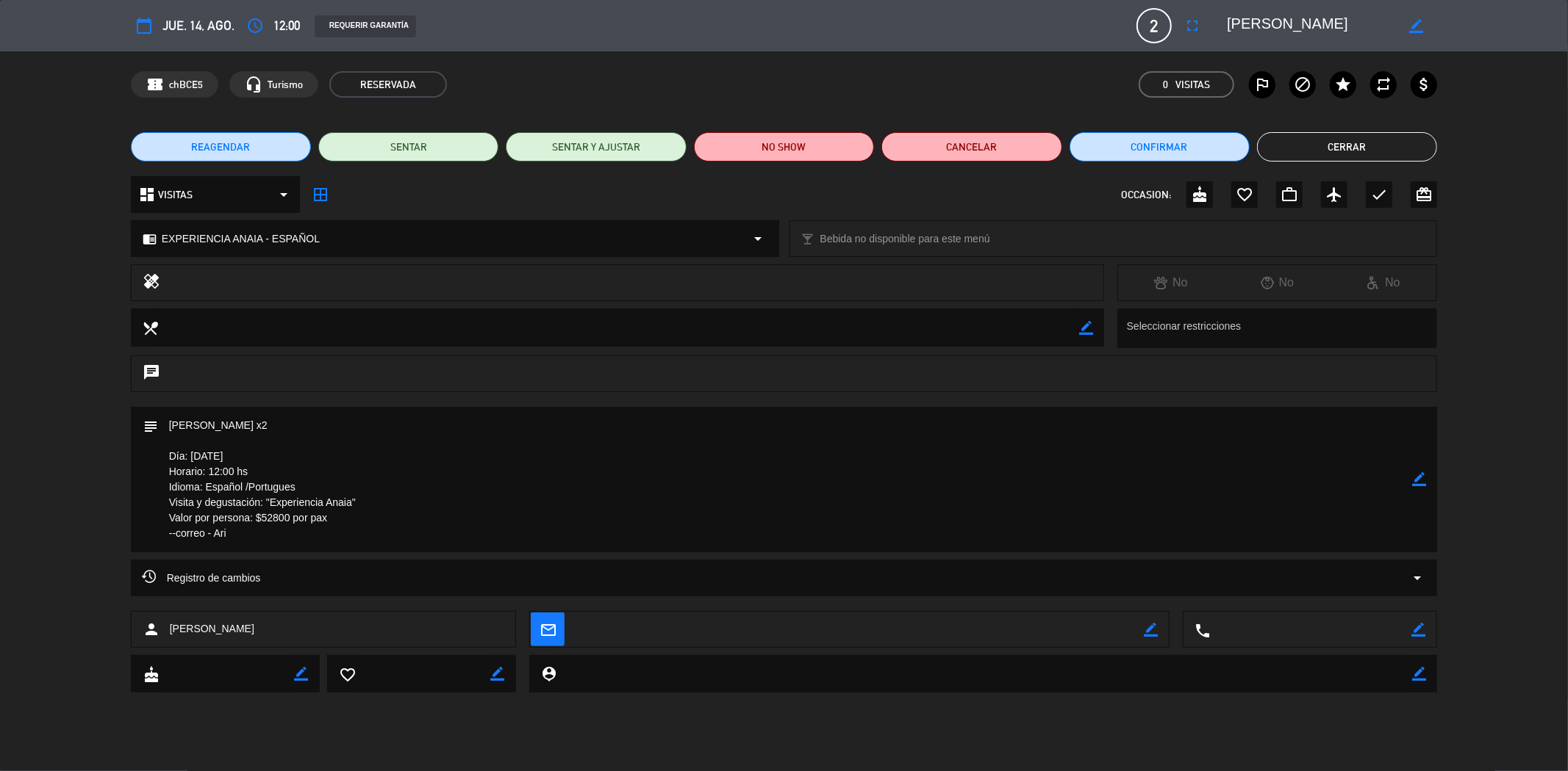
click at [1277, 10] on div "calendar_today [DEMOGRAPHIC_DATA]. 14, ago. access_time 12:00 REQUERIR GARANTÍA…" at bounding box center [784, 25] width 1307 height 35
click at [1269, 23] on textarea at bounding box center [1311, 26] width 168 height 27
drag, startPoint x: 1392, startPoint y: 21, endPoint x: 1213, endPoint y: 22, distance: 179.0
click at [1213, 22] on editable-input "border_color" at bounding box center [1323, 26] width 228 height 27
click at [1362, 147] on button "Cerrar" at bounding box center [1346, 147] width 180 height 30
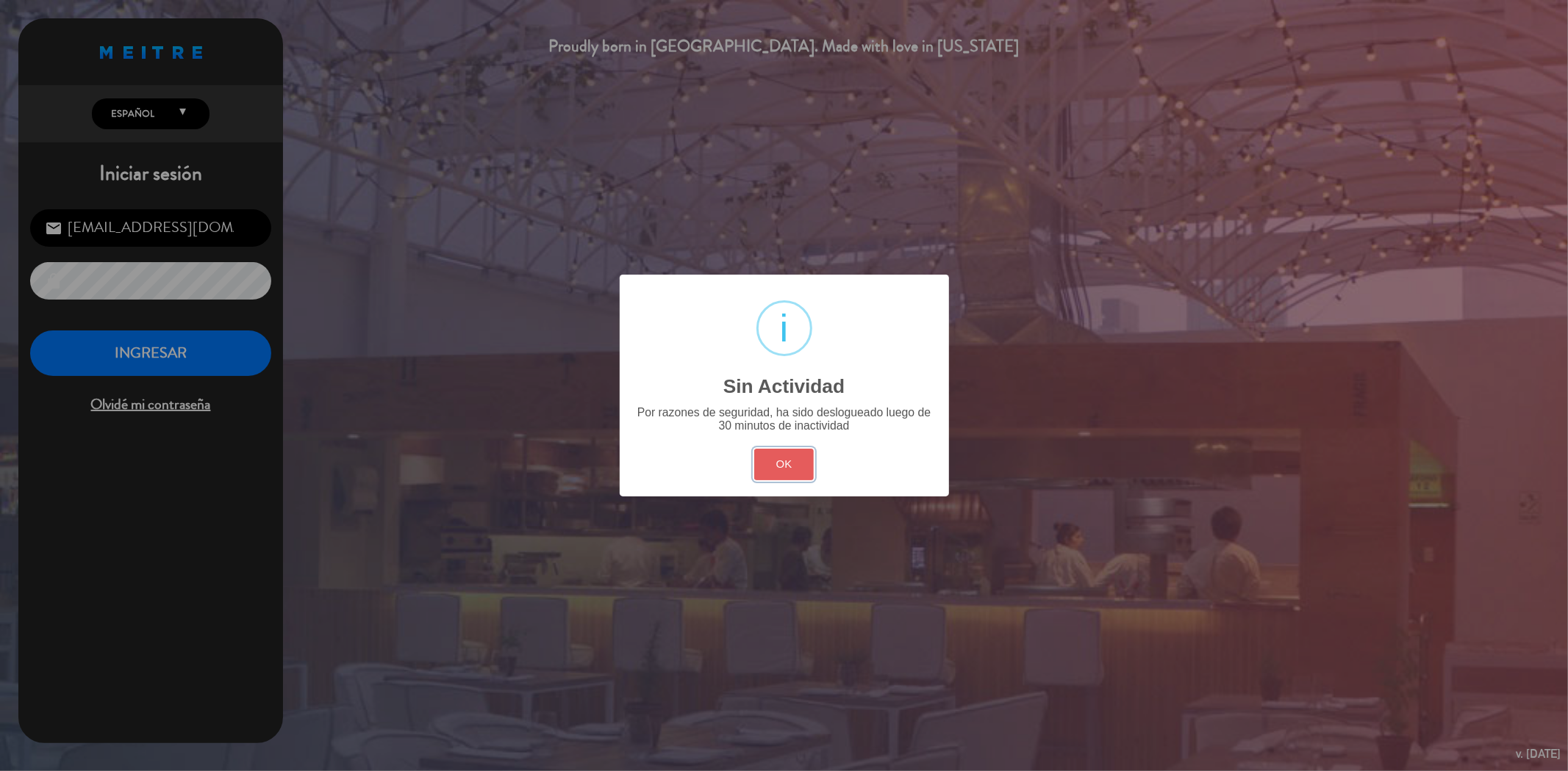
click at [769, 467] on button "OK" at bounding box center [784, 464] width 60 height 31
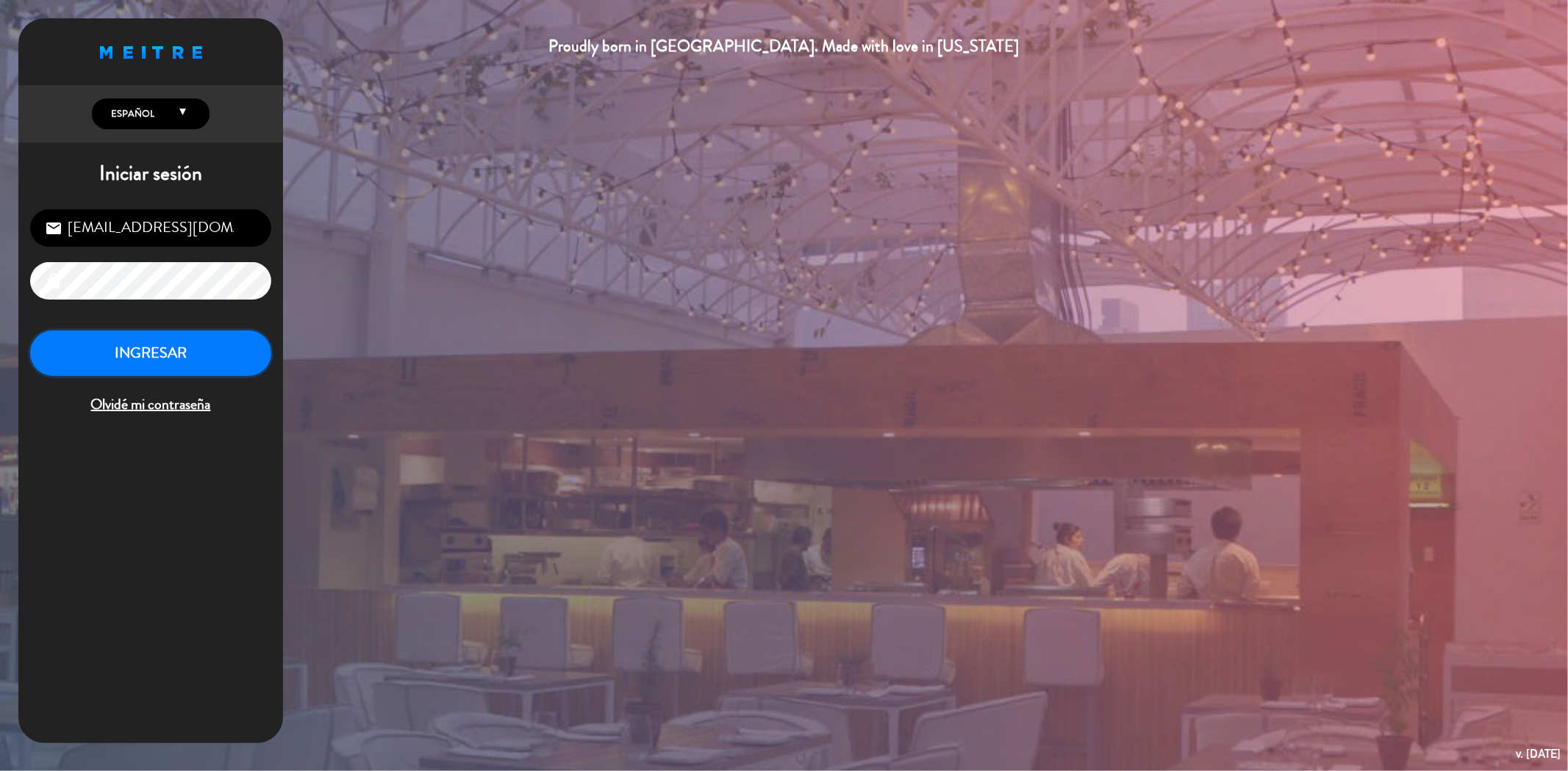
click at [172, 358] on button "INGRESAR" at bounding box center [150, 354] width 241 height 47
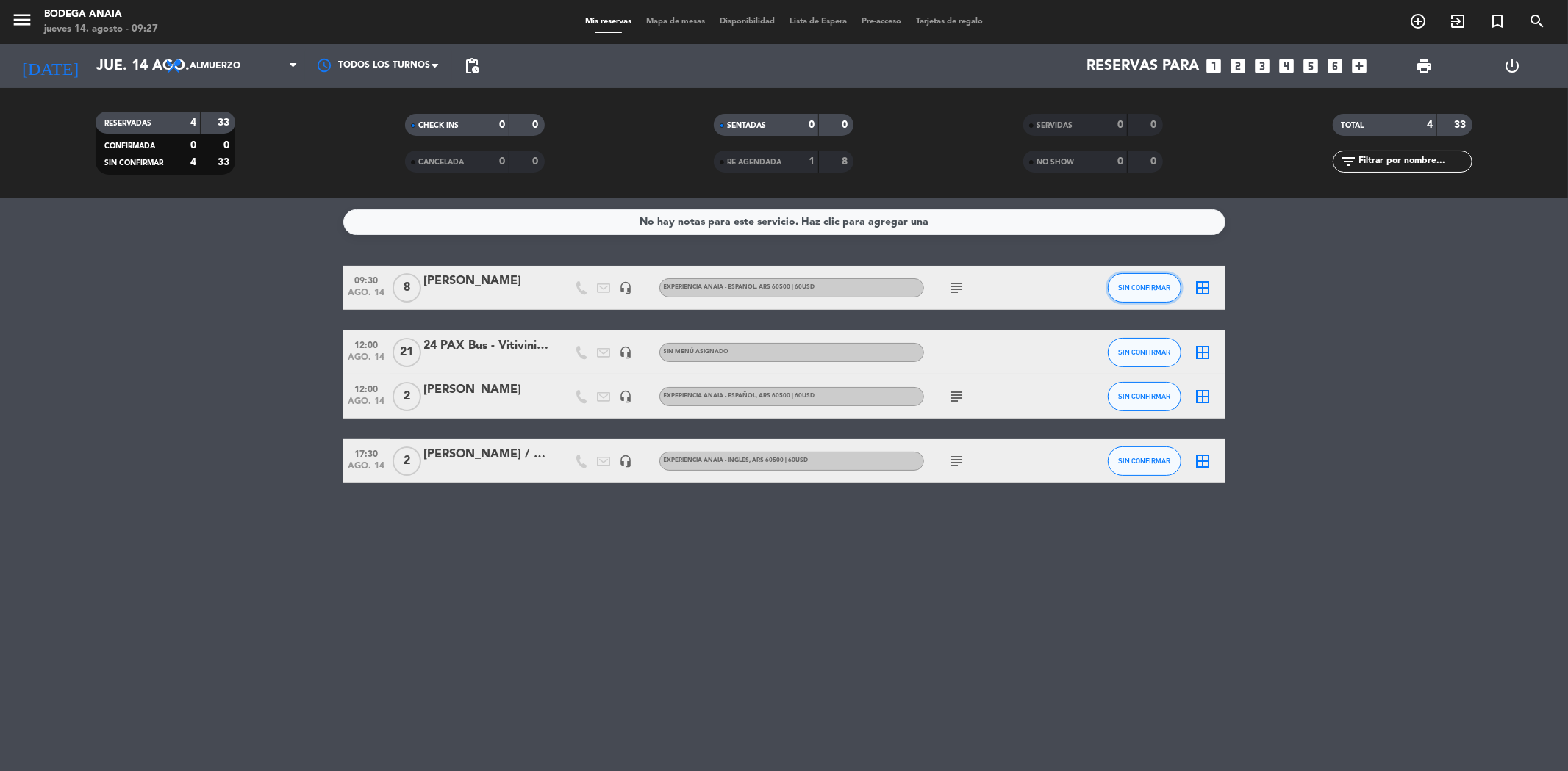
click at [1138, 295] on button "SIN CONFIRMAR" at bounding box center [1145, 288] width 73 height 30
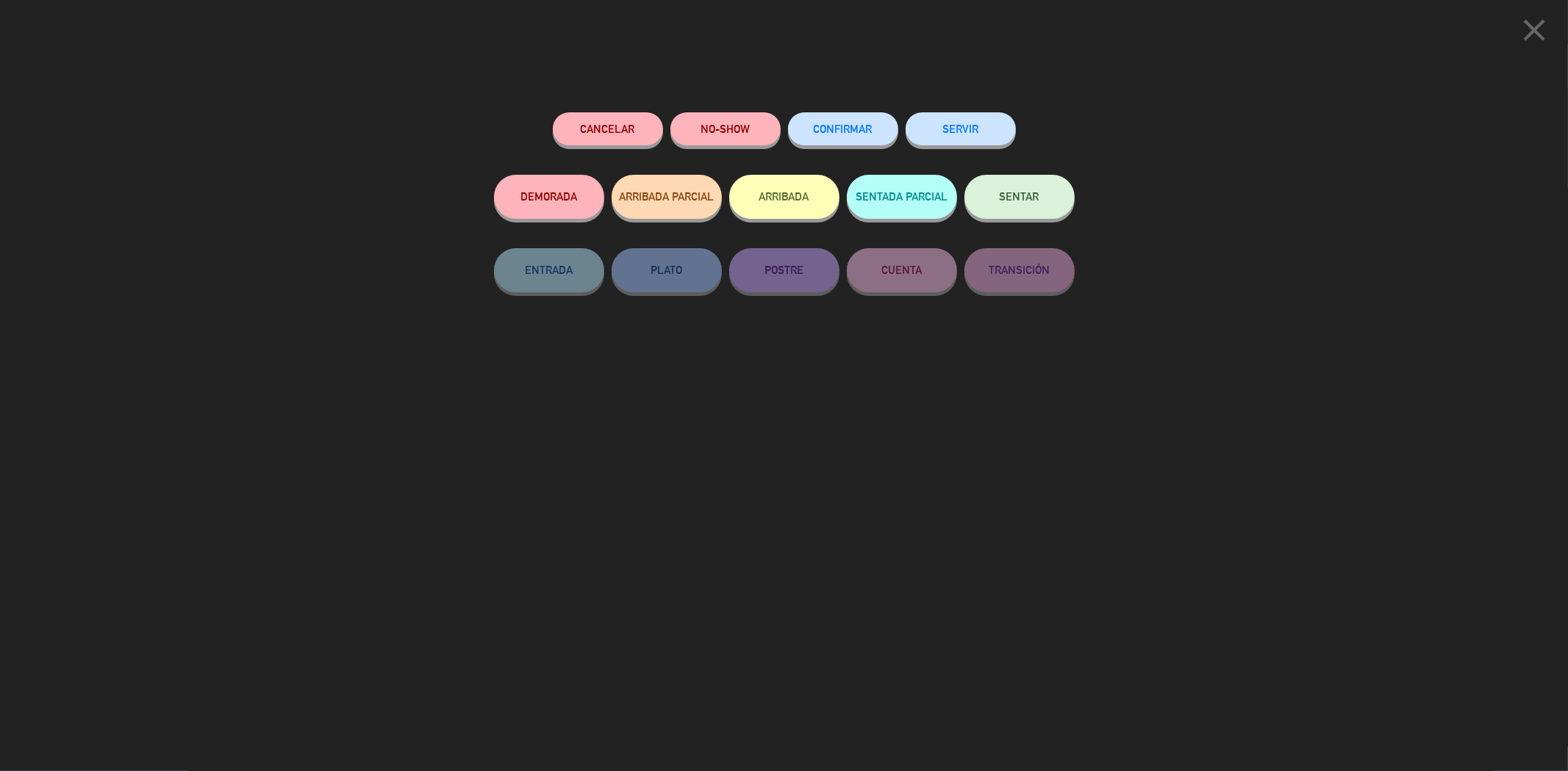
click at [816, 138] on button "CONFIRMAR" at bounding box center [842, 129] width 110 height 33
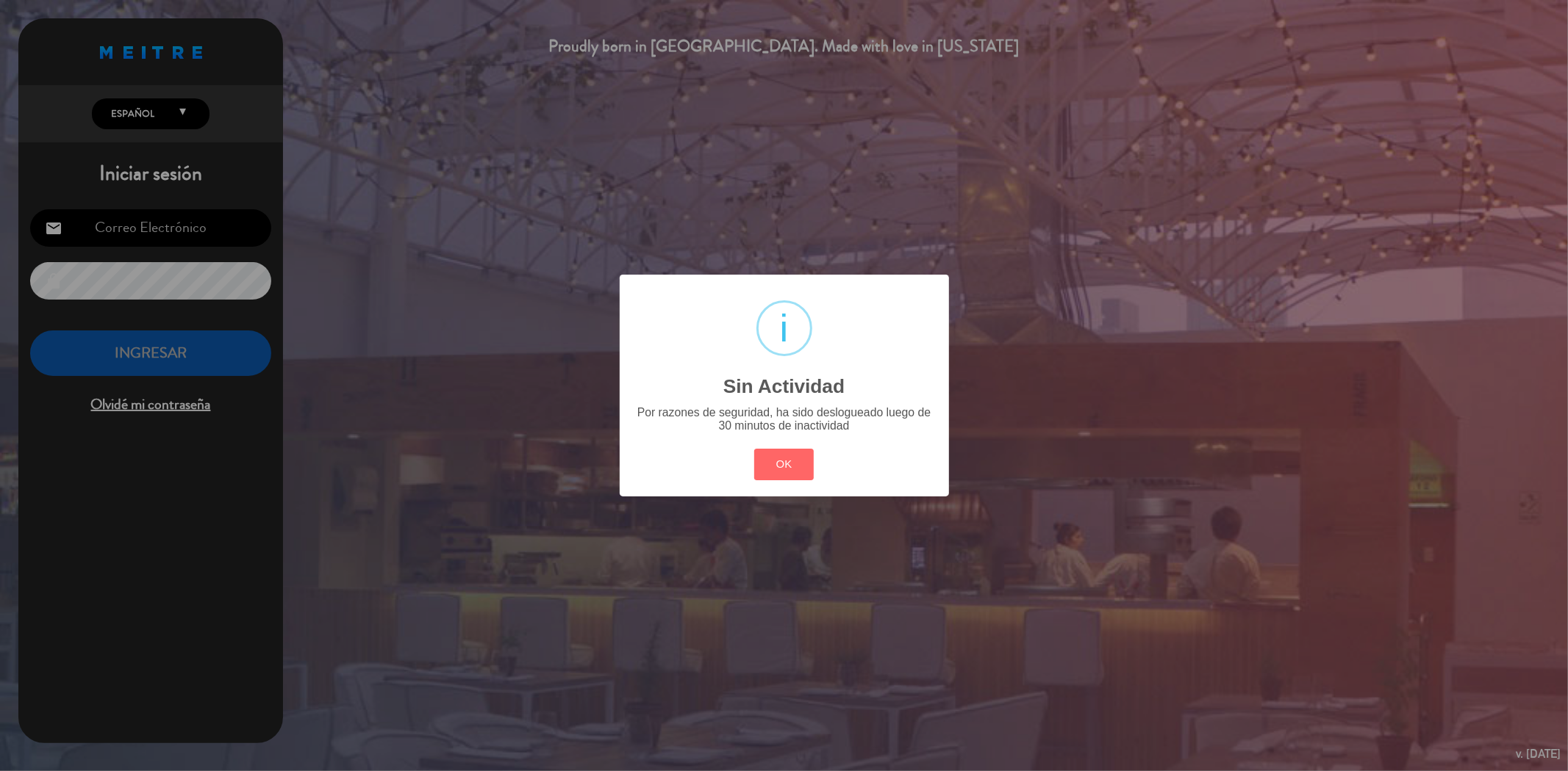
type input "[EMAIL_ADDRESS][DOMAIN_NAME]"
click at [788, 466] on button "OK" at bounding box center [784, 464] width 60 height 31
